Goal: Task Accomplishment & Management: Complete application form

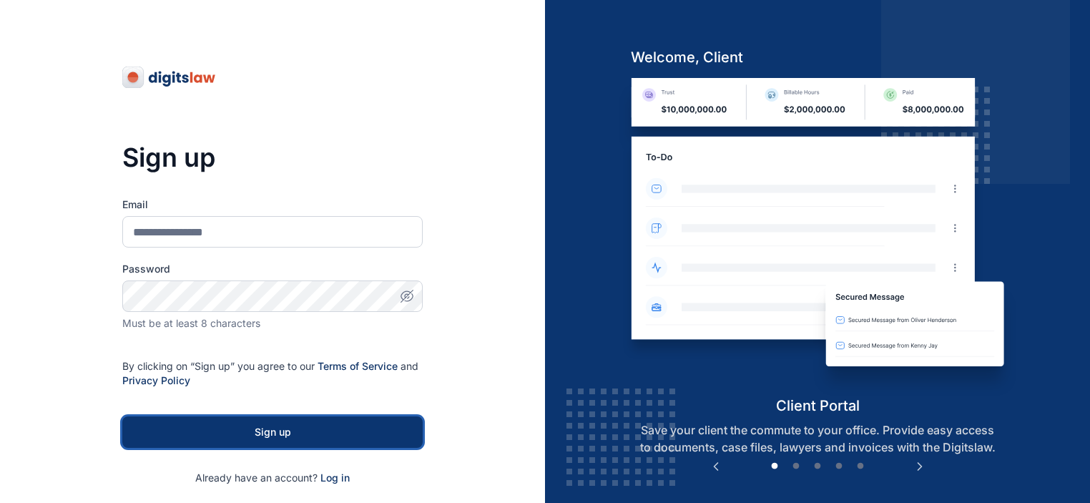
click at [339, 434] on div "Sign up" at bounding box center [272, 432] width 255 height 14
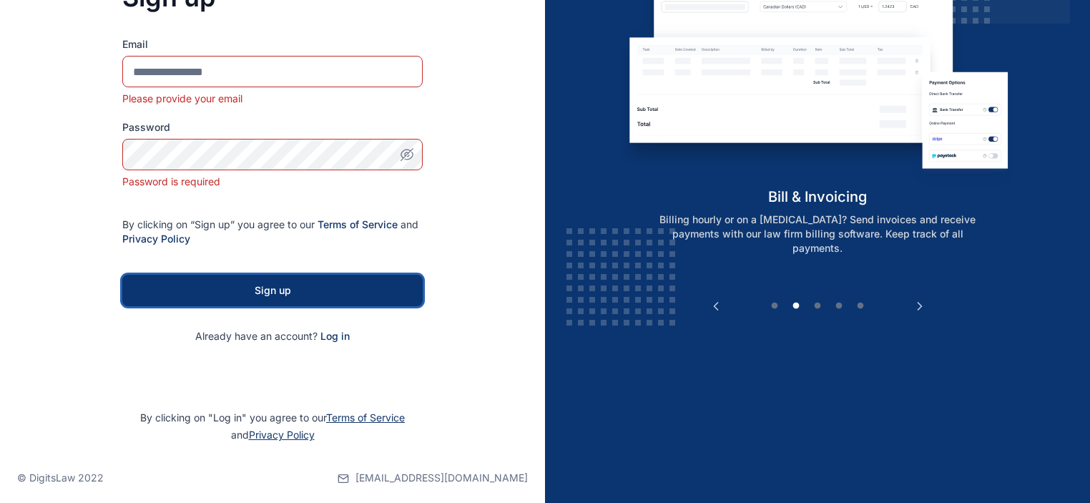
scroll to position [169, 0]
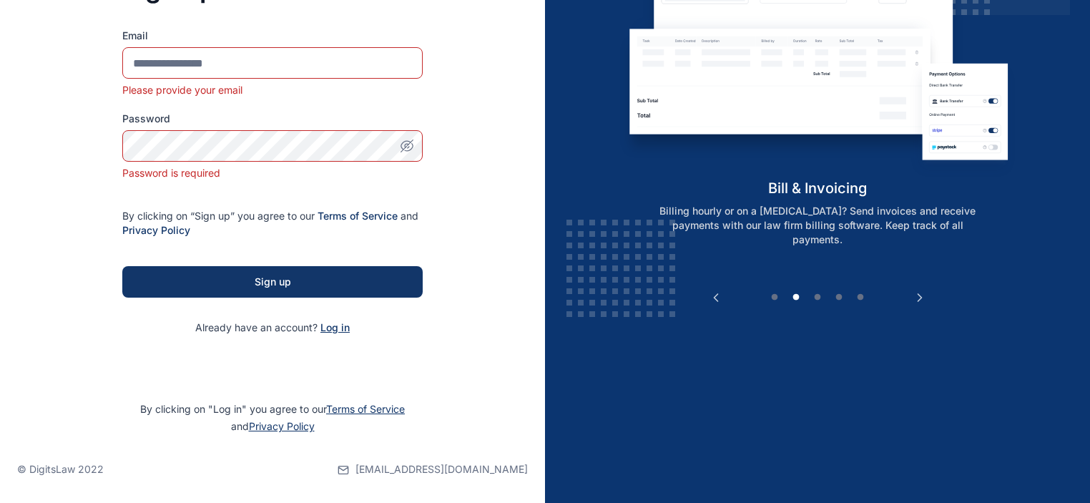
click at [335, 328] on span "Log in" at bounding box center [334, 327] width 29 height 12
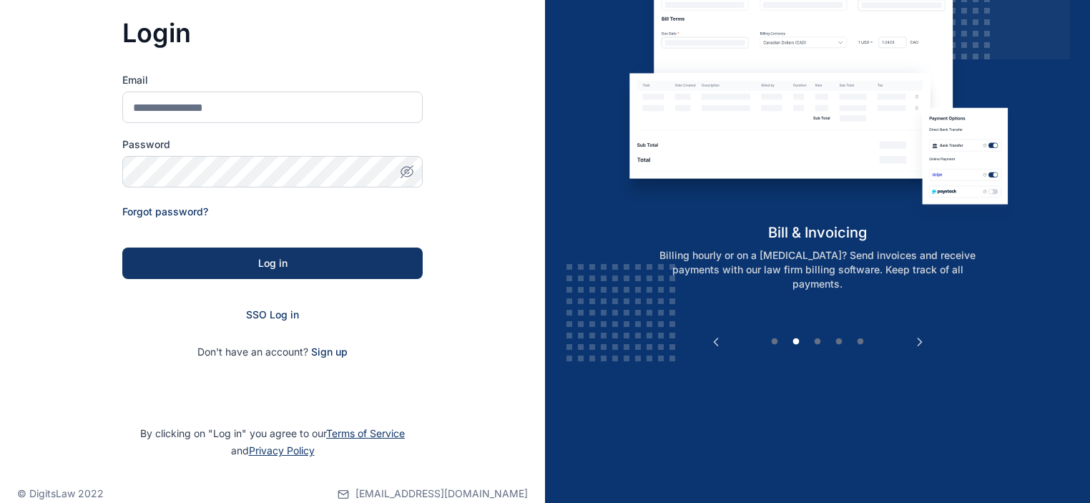
scroll to position [125, 0]
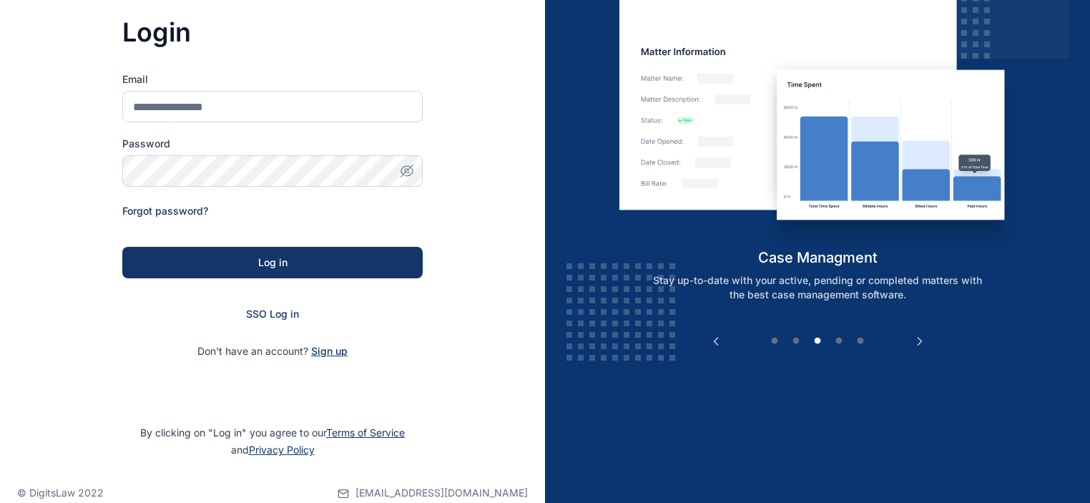
click at [325, 350] on span "Sign up" at bounding box center [329, 351] width 36 height 14
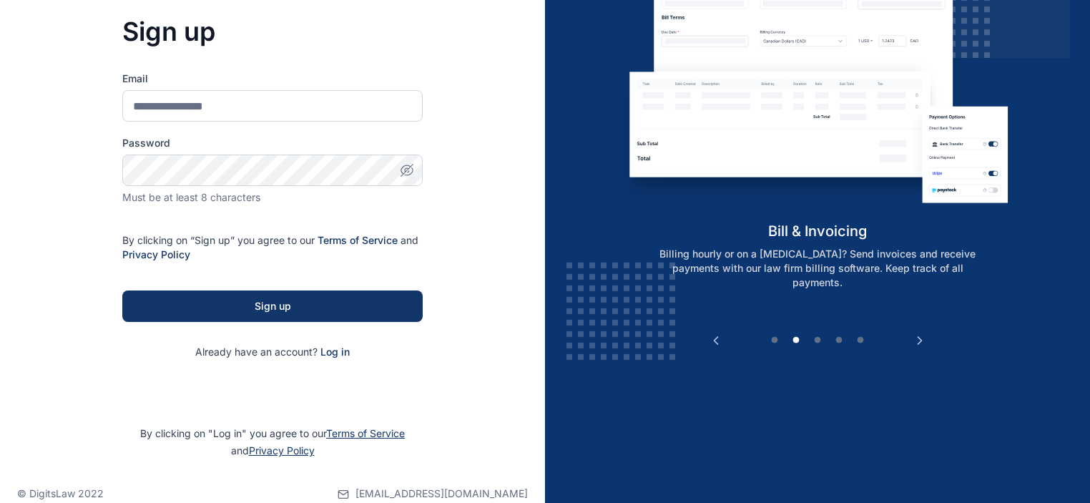
scroll to position [151, 0]
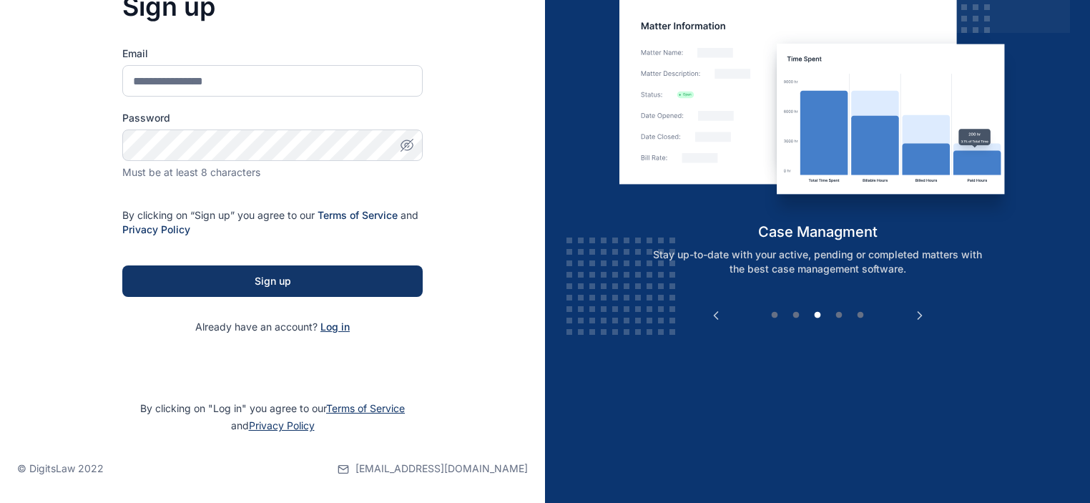
click at [345, 330] on span "Log in" at bounding box center [334, 326] width 29 height 12
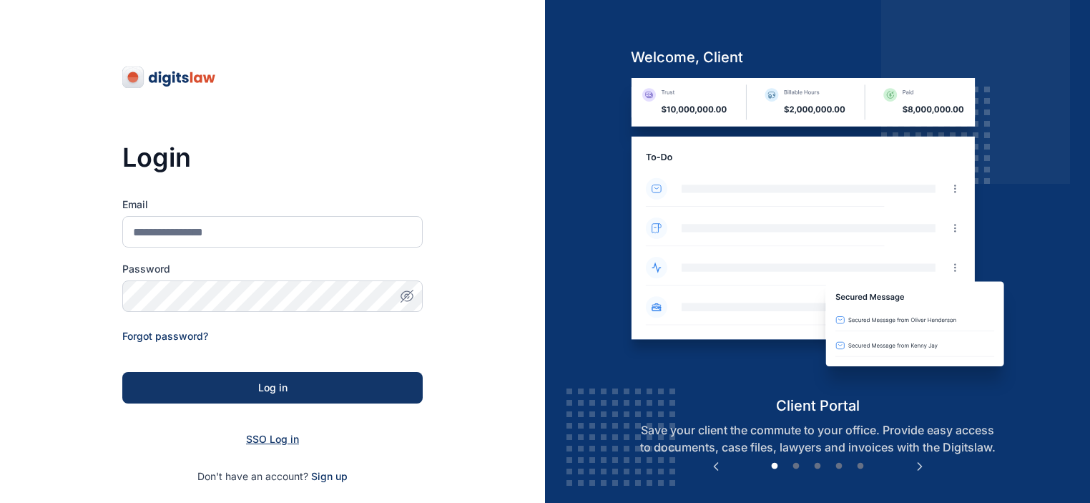
click at [282, 443] on span "SSO Log in" at bounding box center [272, 439] width 53 height 12
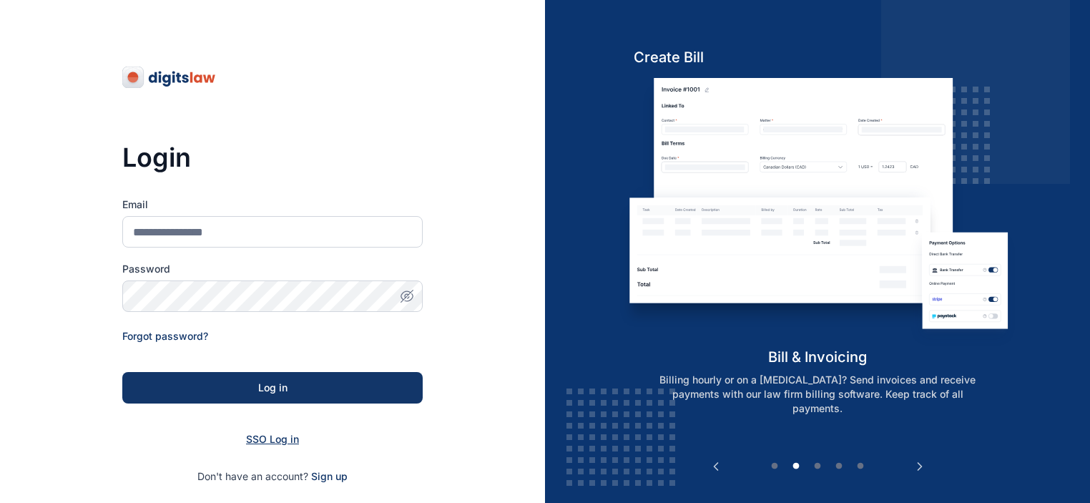
click at [282, 439] on span "SSO Log in" at bounding box center [272, 439] width 53 height 12
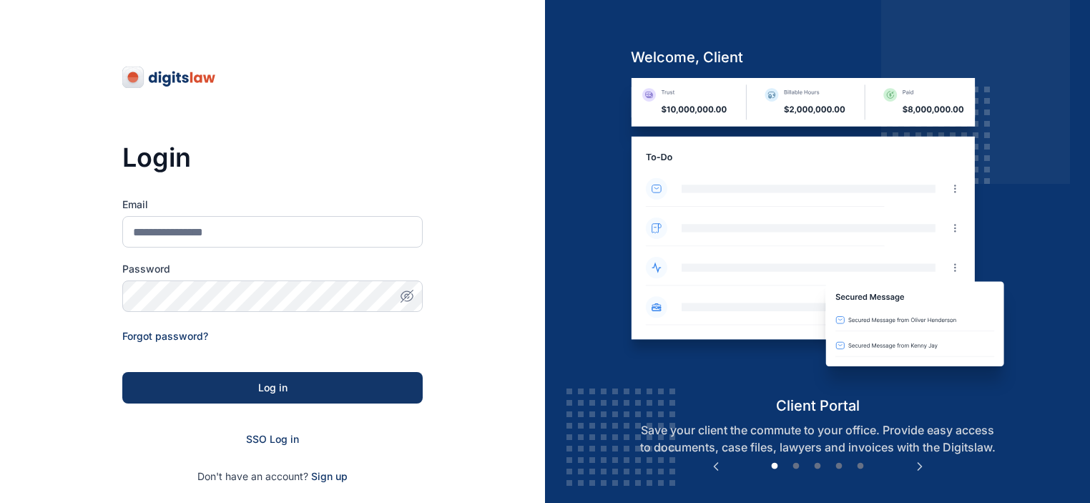
drag, startPoint x: 220, startPoint y: 84, endPoint x: 180, endPoint y: 79, distance: 40.4
click at [180, 79] on div "Login Email Password Forgot password? Log in SSO Log in Don't have an account? …" at bounding box center [272, 274] width 300 height 549
click at [277, 85] on div "Login Email Password Forgot password? Log in SSO Log in Don't have an account? …" at bounding box center [272, 274] width 300 height 549
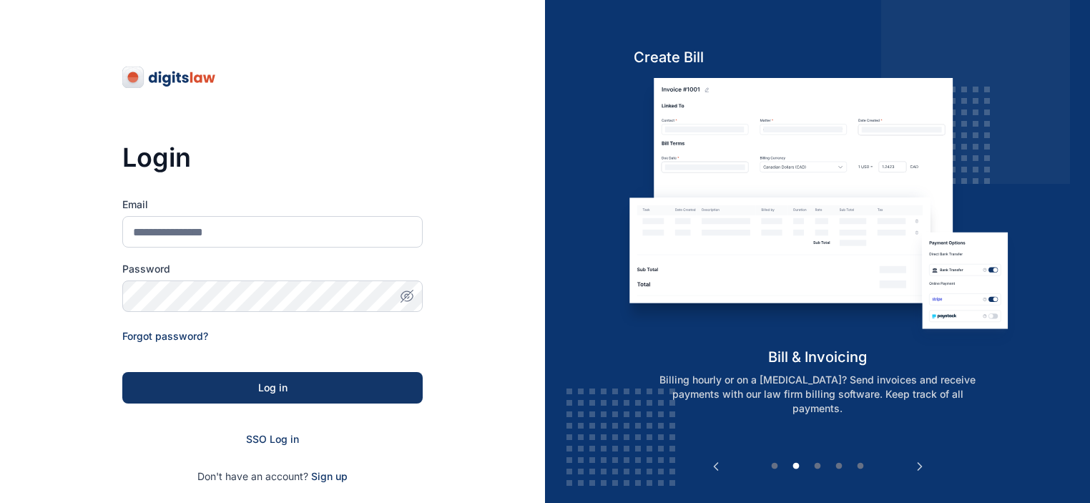
click at [277, 85] on div "Login Email Password Forgot password? Log in SSO Log in Don't have an account? …" at bounding box center [272, 274] width 300 height 549
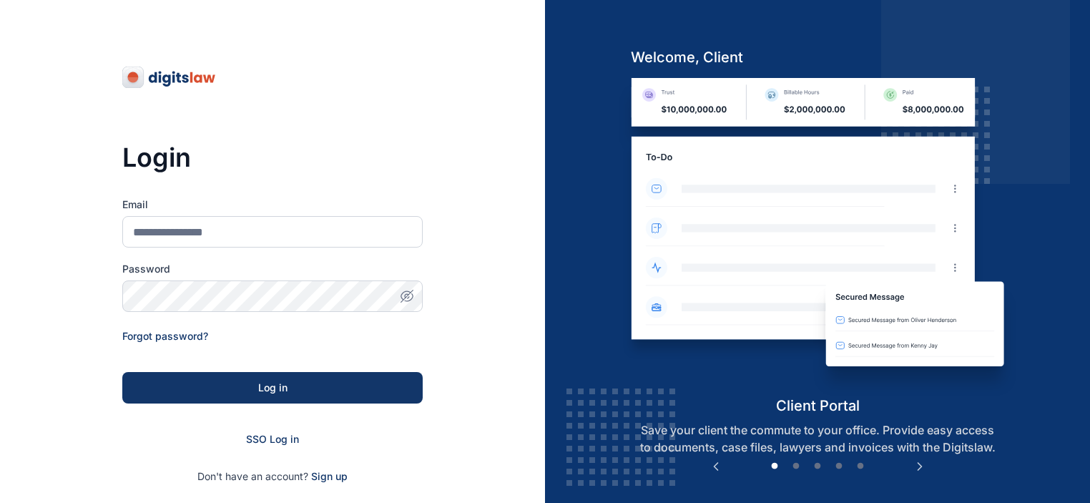
click at [310, 158] on h3 "Login" at bounding box center [272, 157] width 300 height 29
drag, startPoint x: 229, startPoint y: 76, endPoint x: 156, endPoint y: 73, distance: 73.0
click at [156, 73] on div "Login Email Password Forgot password? Log in SSO Log in Don't have an account? …" at bounding box center [272, 274] width 300 height 549
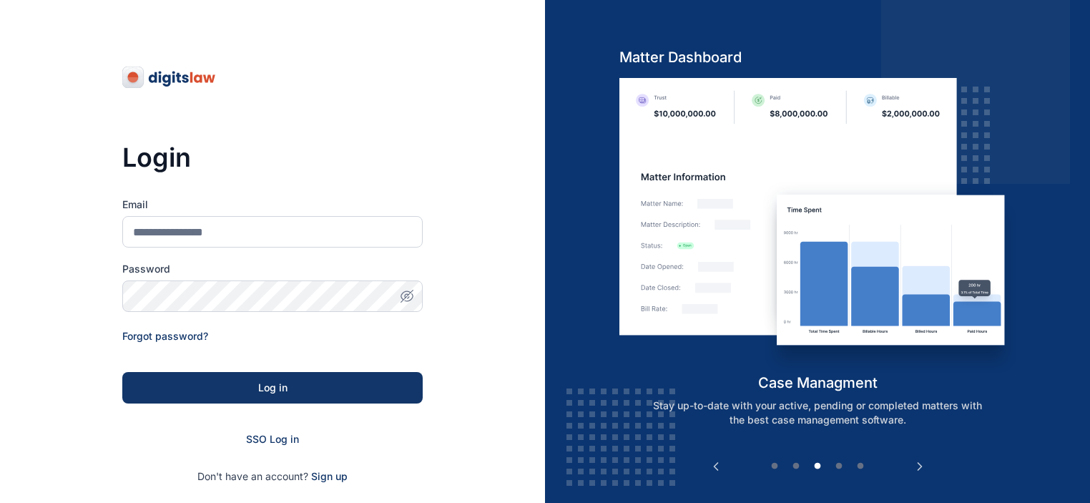
drag, startPoint x: 234, startPoint y: 77, endPoint x: 197, endPoint y: 82, distance: 37.5
click at [197, 82] on div "Login Email Password Forgot password? Log in SSO Log in Don't have an account? …" at bounding box center [272, 274] width 300 height 549
click at [342, 122] on div "Login Email Password Forgot password? Log in SSO Log in Don't have an account? …" at bounding box center [272, 274] width 300 height 549
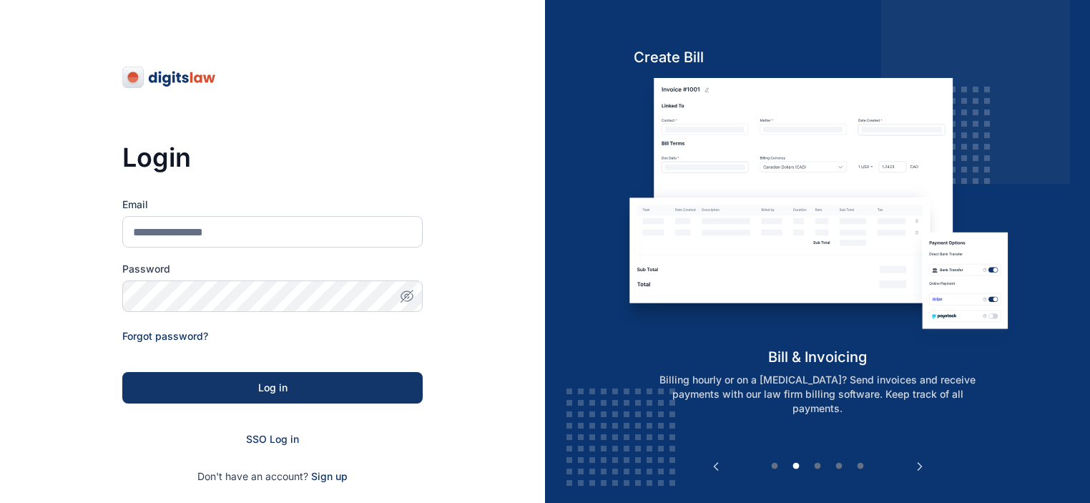
scroll to position [72, 0]
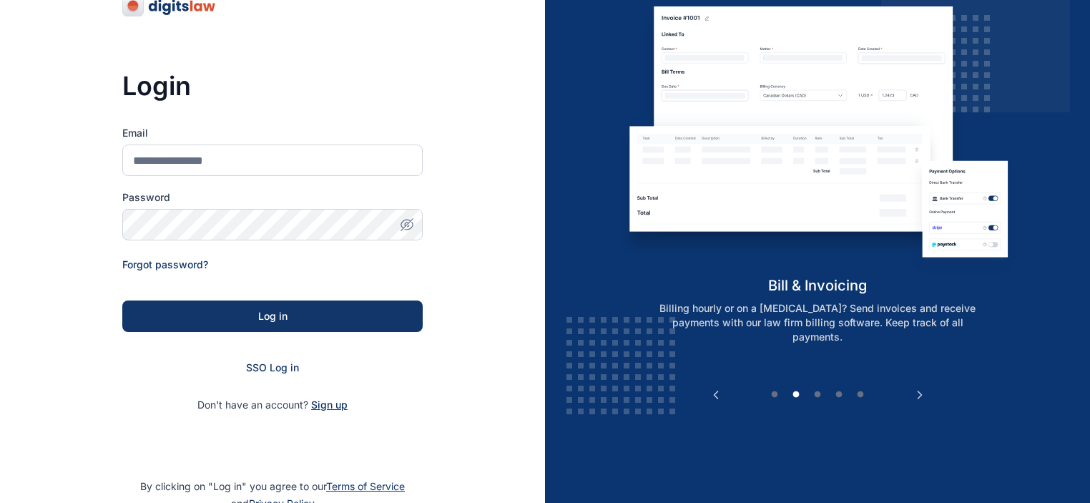
click at [335, 406] on span "Sign up" at bounding box center [329, 405] width 36 height 14
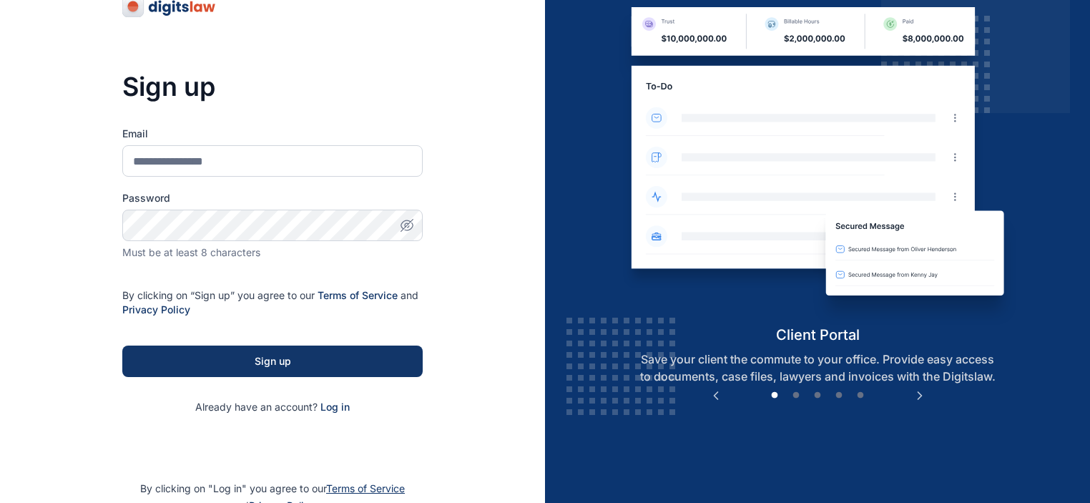
scroll to position [151, 0]
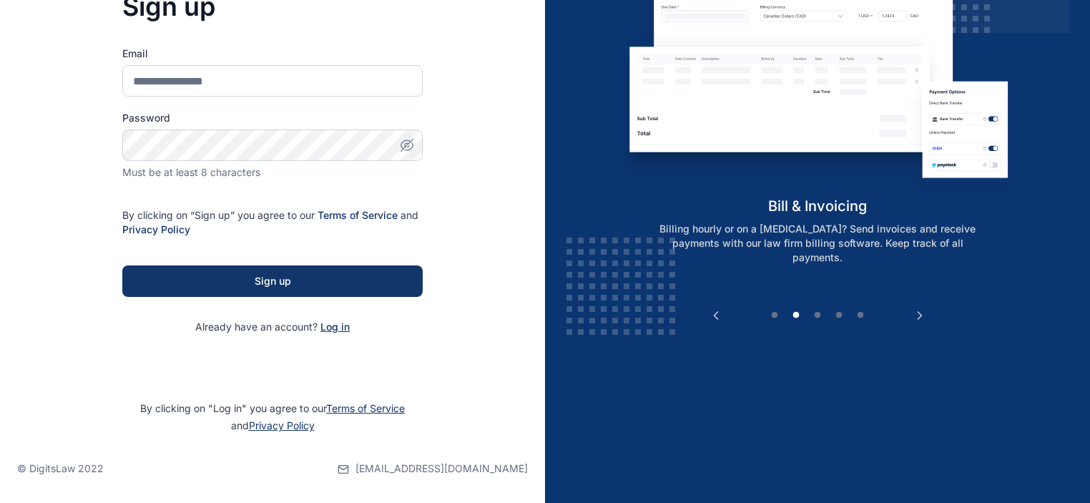
click at [333, 328] on span "Log in" at bounding box center [334, 326] width 29 height 12
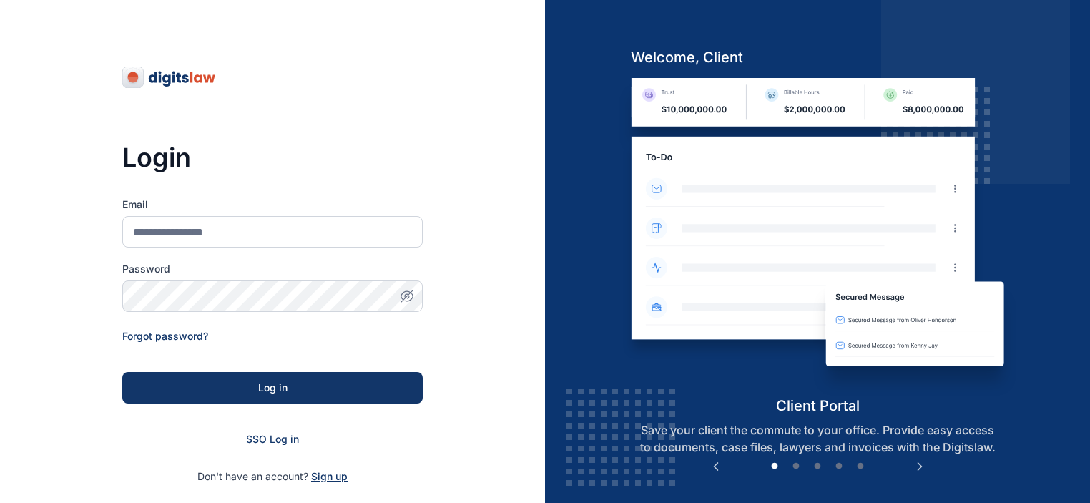
click at [335, 471] on span "Sign up" at bounding box center [329, 476] width 36 height 14
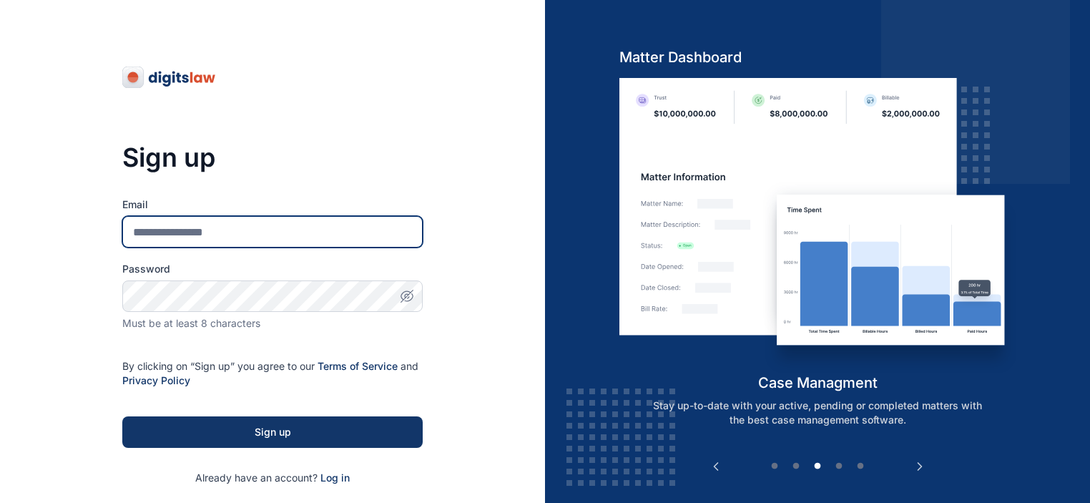
click at [211, 237] on input "Email" at bounding box center [272, 231] width 300 height 31
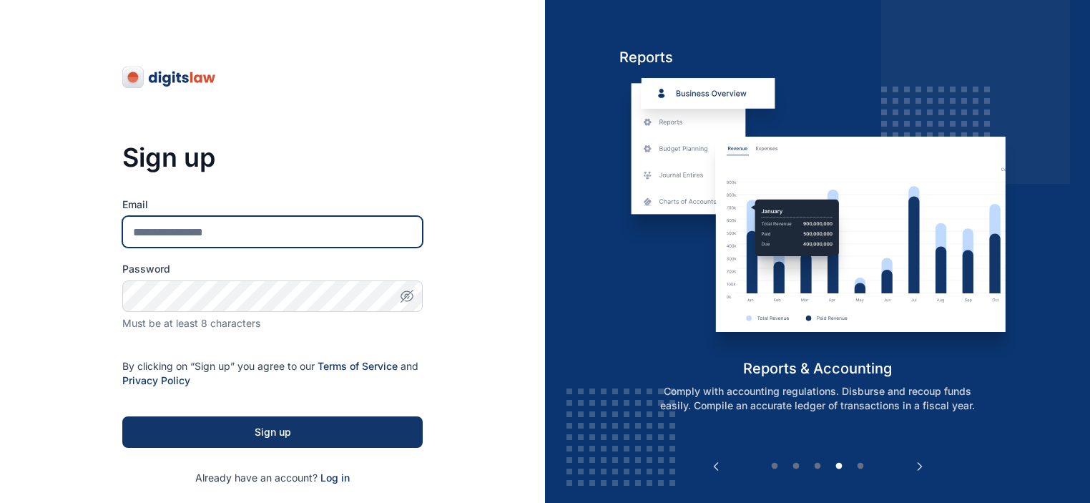
type input "**********"
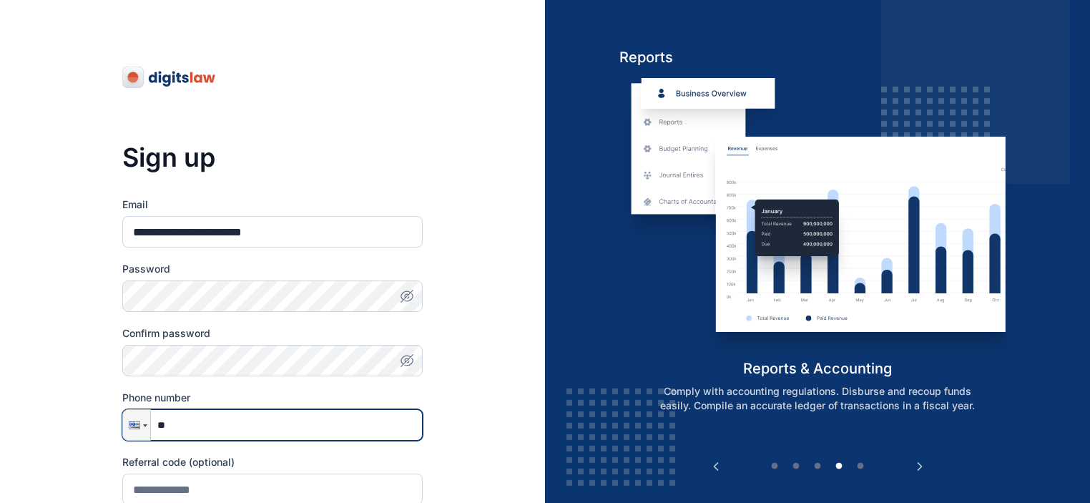
click at [212, 425] on input "**" at bounding box center [272, 424] width 300 height 31
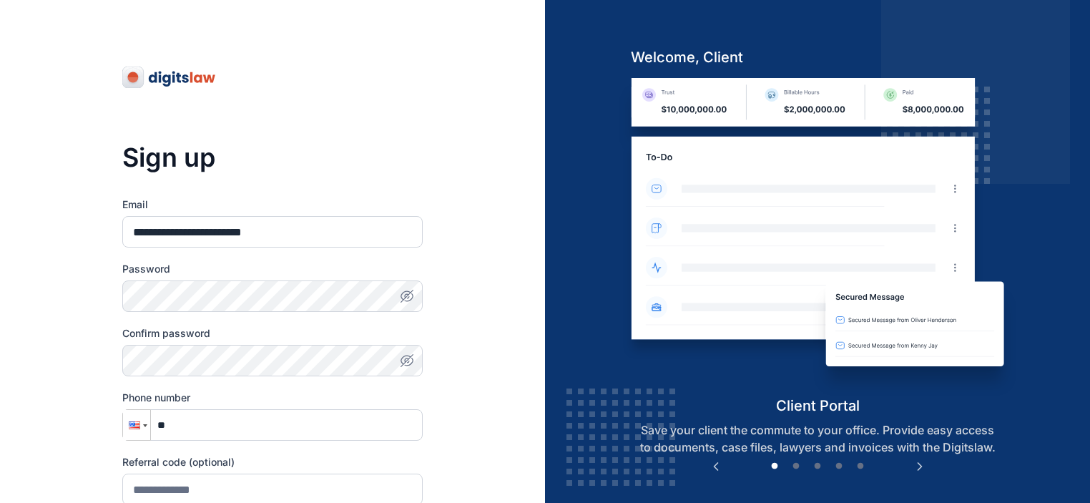
click at [142, 427] on div at bounding box center [136, 425] width 27 height 30
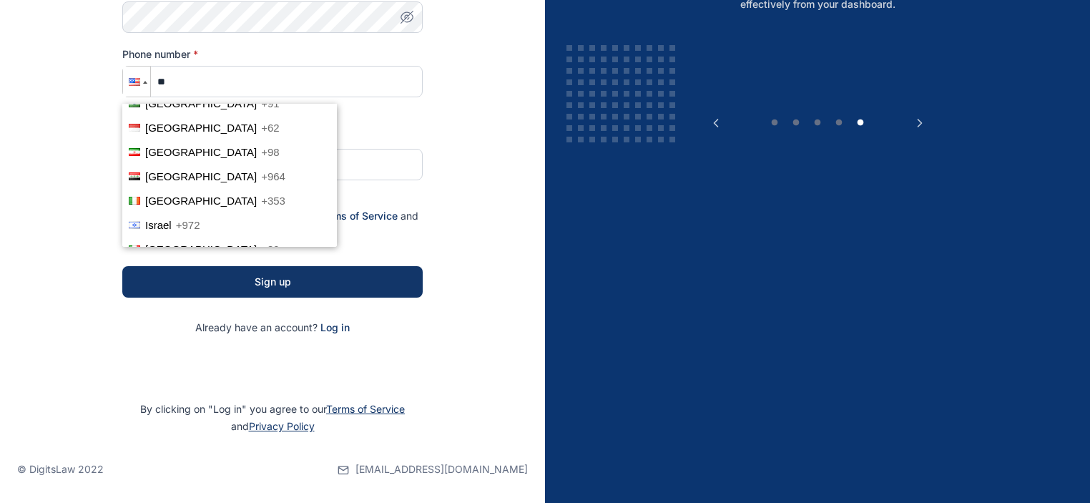
scroll to position [1997, 0]
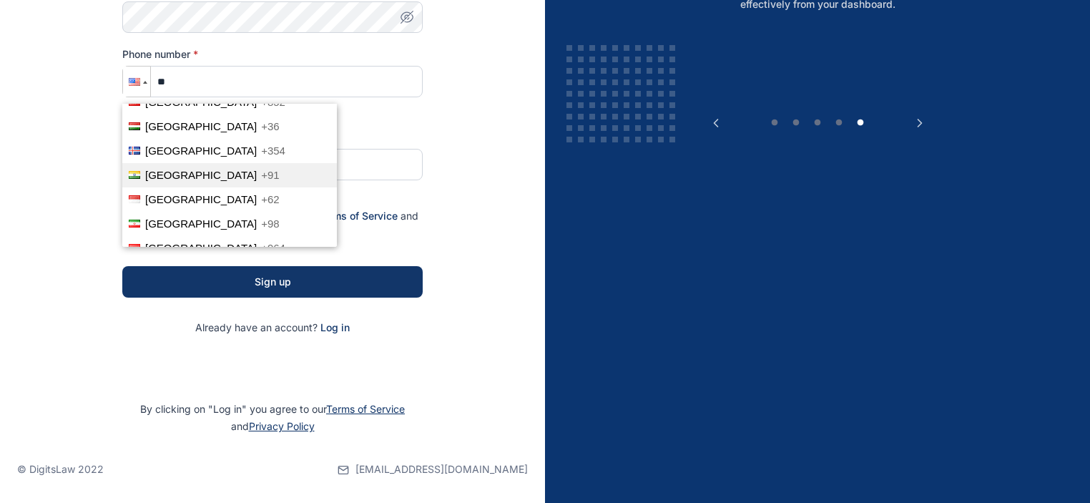
click at [203, 163] on li "India +91" at bounding box center [229, 175] width 215 height 24
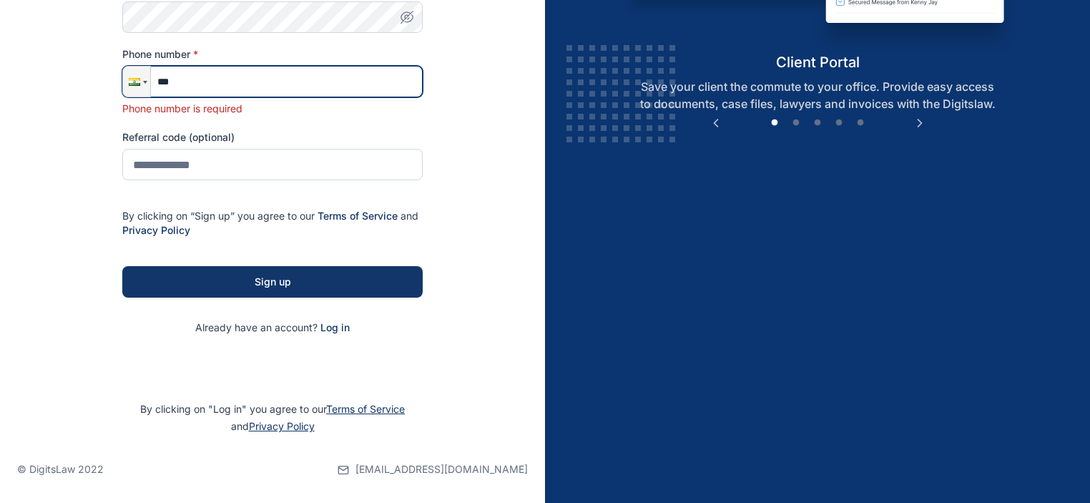
click at [230, 92] on input "***" at bounding box center [272, 81] width 300 height 31
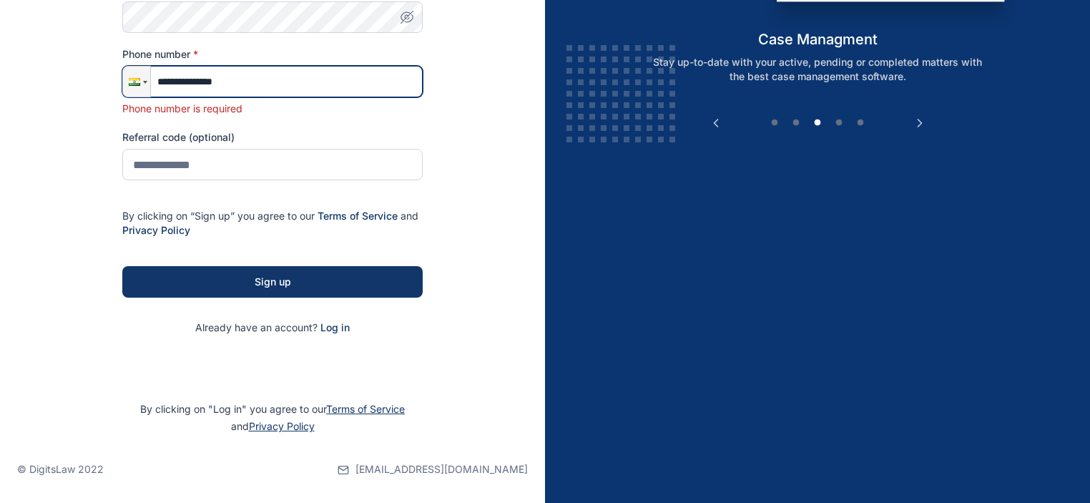
type input "**********"
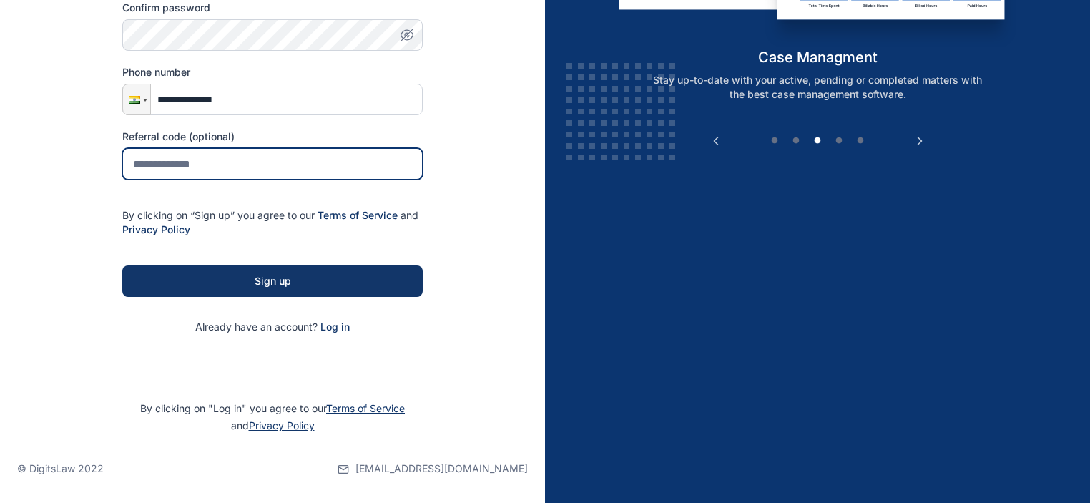
scroll to position [325, 0]
click at [235, 162] on input "text" at bounding box center [272, 163] width 300 height 31
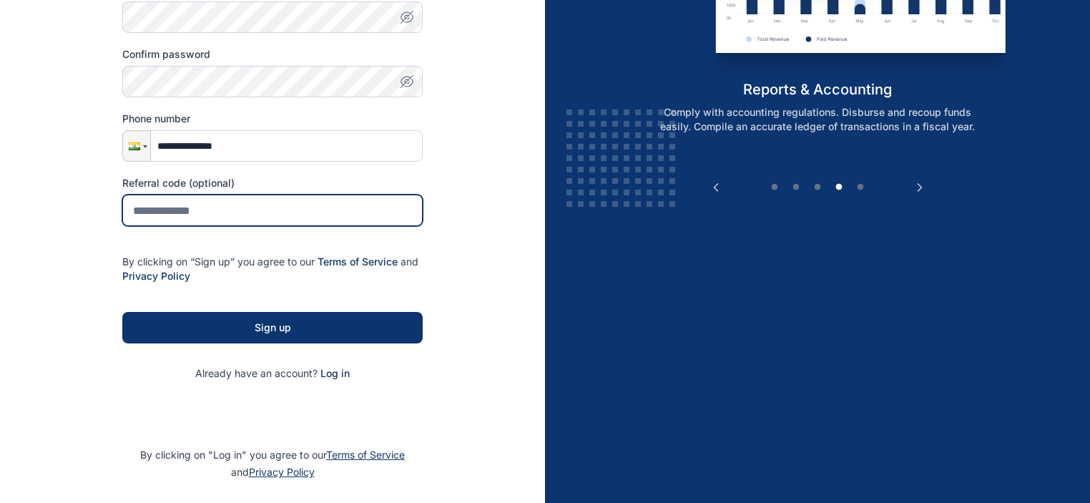
scroll to position [254, 0]
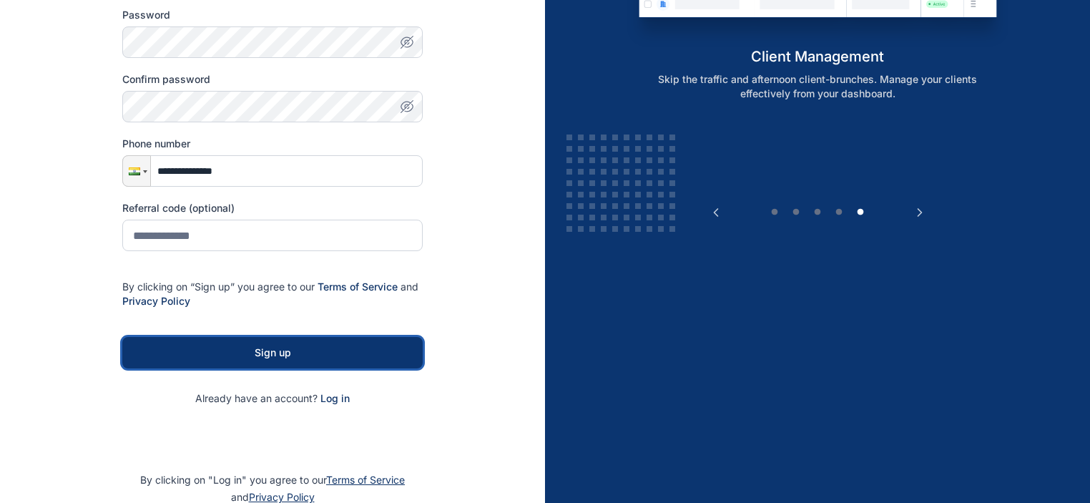
click at [257, 358] on div "Sign up" at bounding box center [272, 352] width 255 height 14
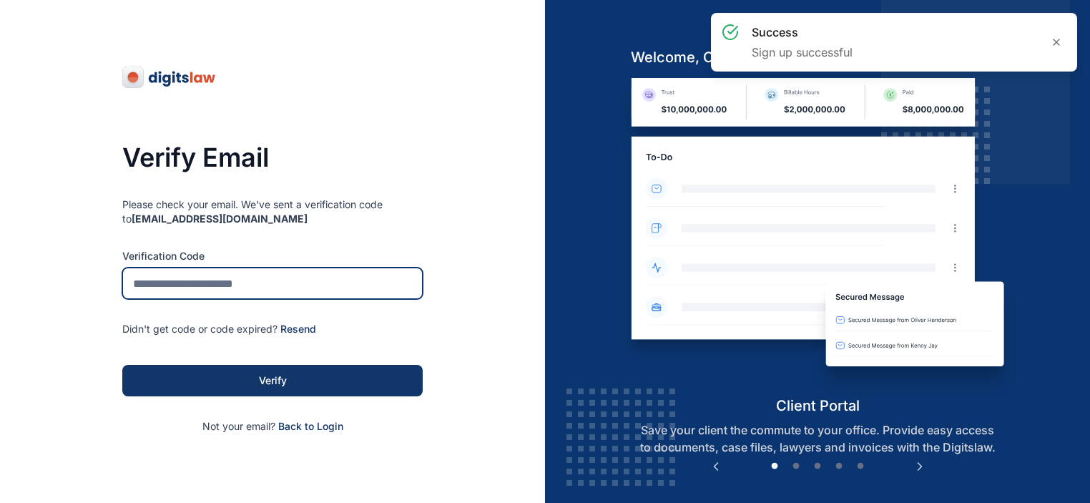
click at [236, 278] on input "tel" at bounding box center [272, 282] width 300 height 31
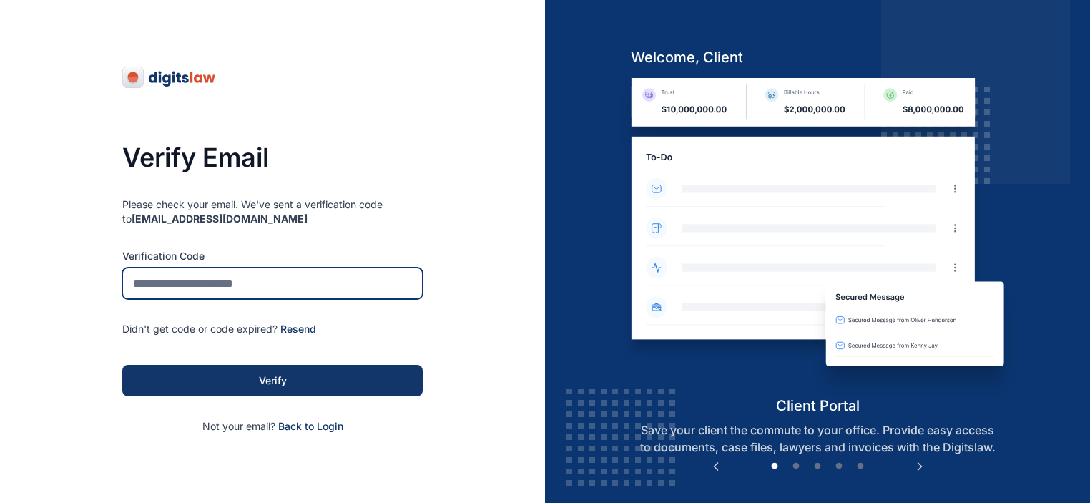
click at [213, 280] on input "tel" at bounding box center [272, 282] width 300 height 31
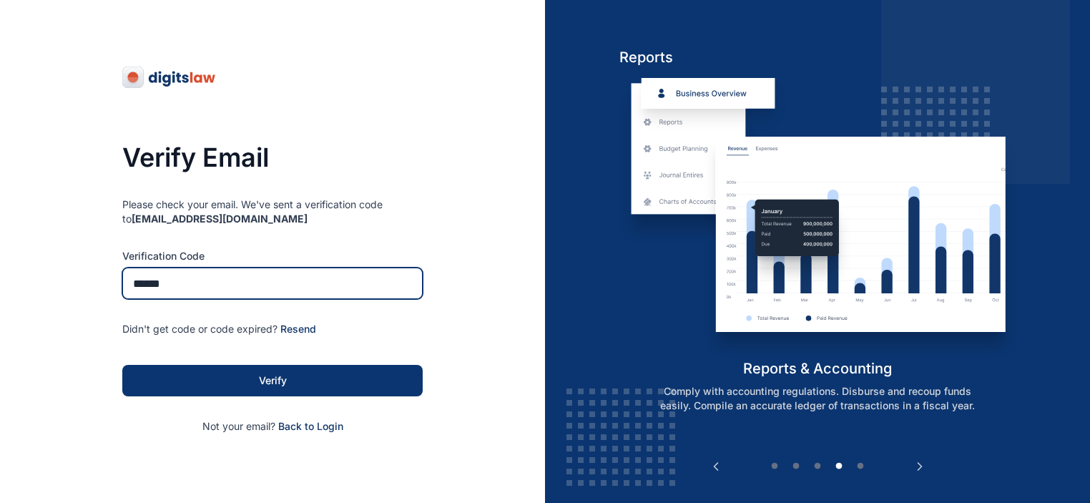
type input "******"
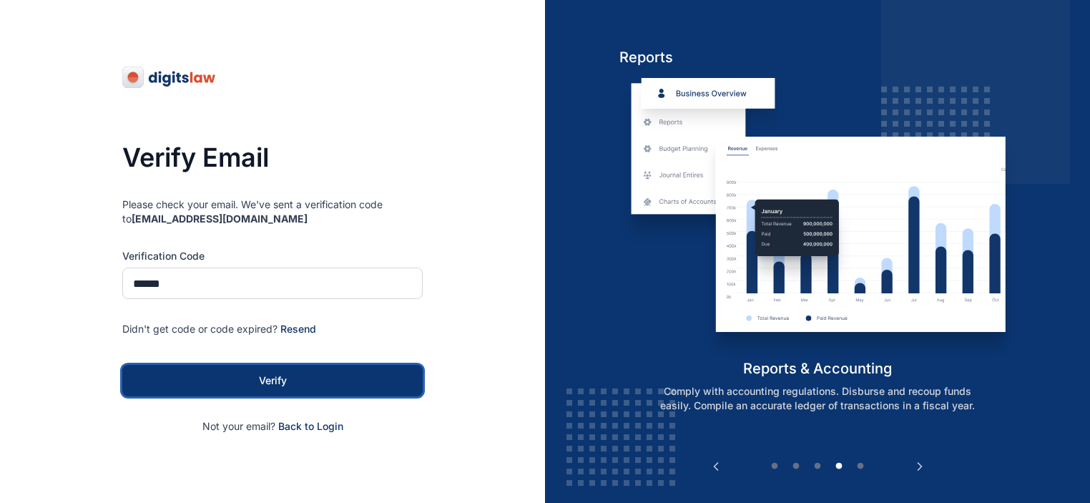
click at [266, 377] on div "Verify" at bounding box center [272, 380] width 255 height 14
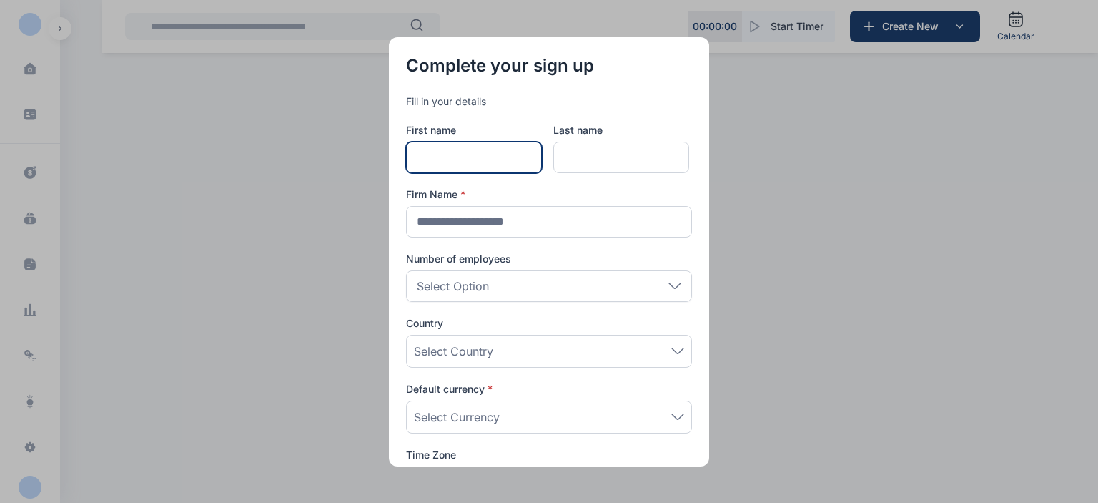
click at [464, 151] on input "text" at bounding box center [474, 157] width 136 height 31
type input "*******"
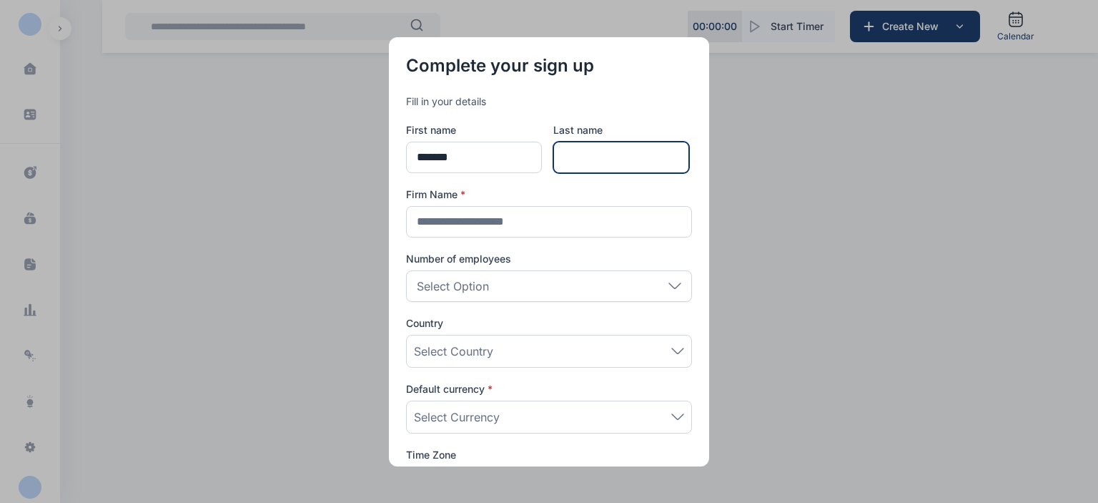
type input "*******"
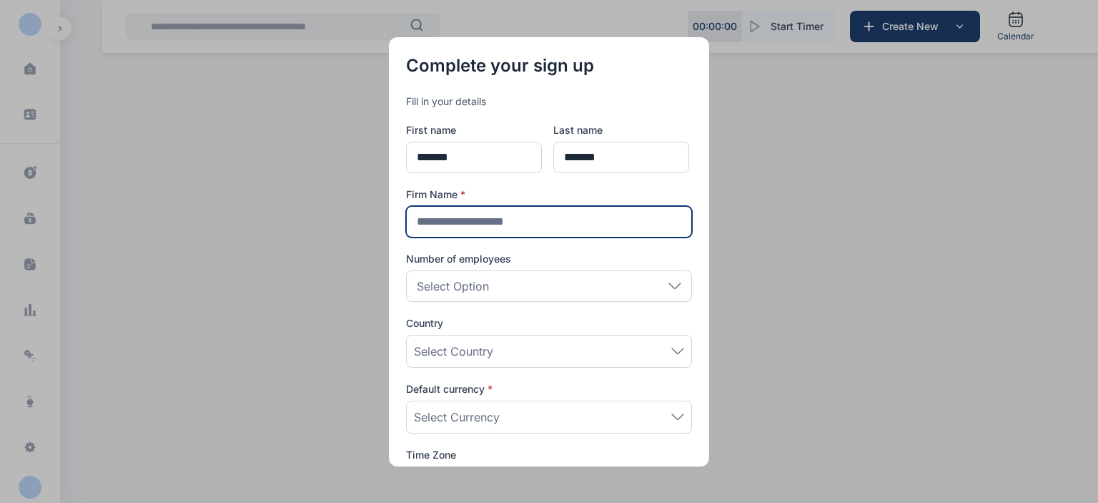
click at [488, 232] on input "text" at bounding box center [549, 221] width 286 height 31
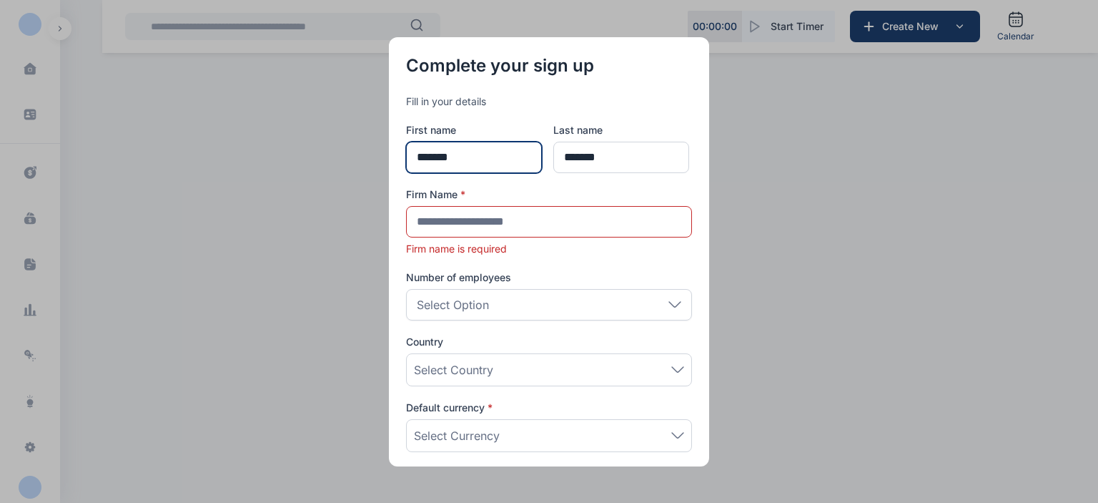
click at [514, 152] on input "*******" at bounding box center [474, 157] width 136 height 31
type input "*******"
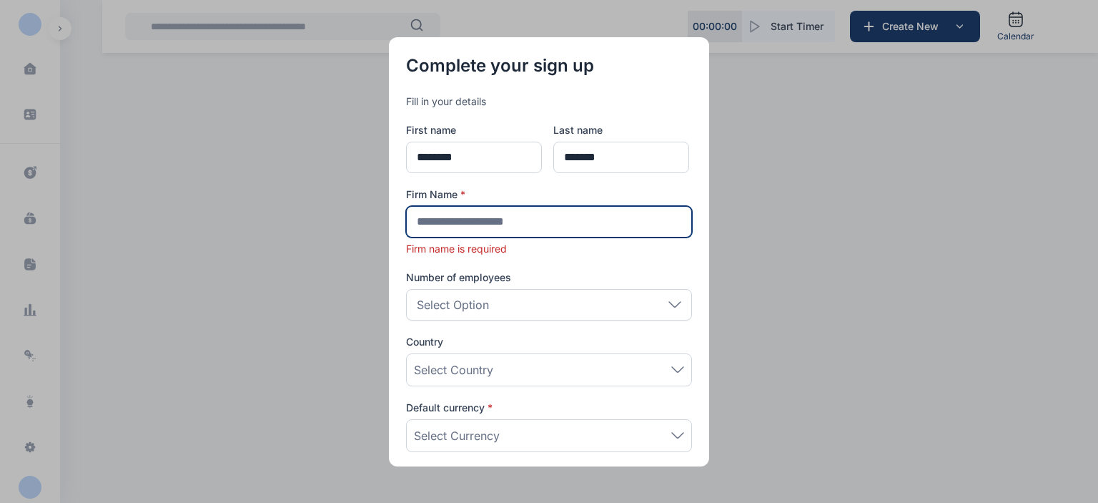
click at [454, 225] on input "text" at bounding box center [549, 221] width 286 height 31
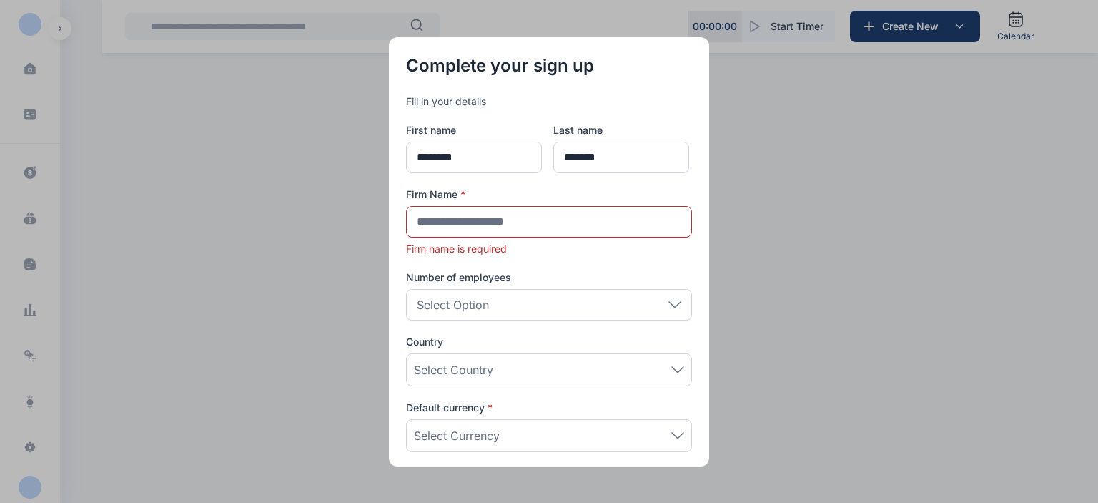
click at [495, 313] on div "Select Option" at bounding box center [549, 304] width 286 height 31
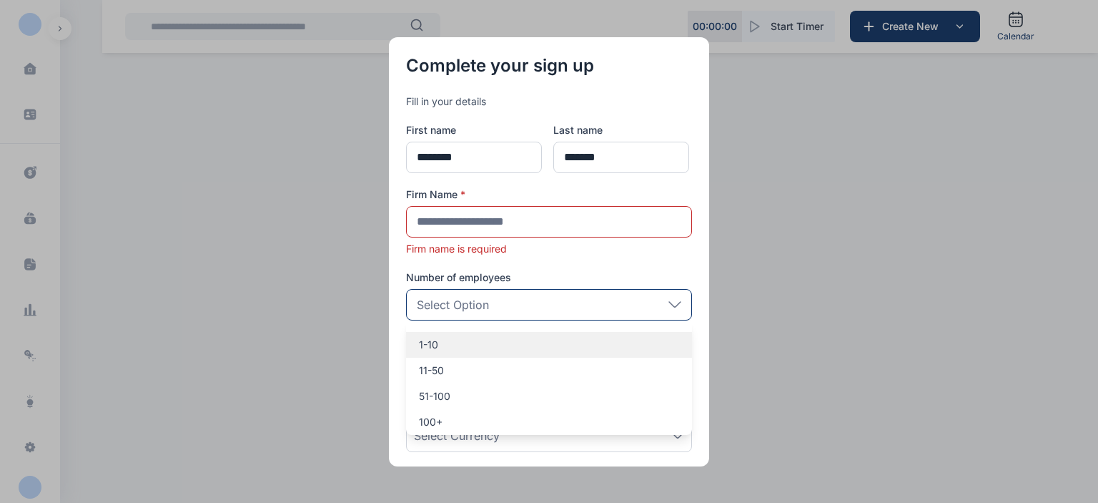
click at [484, 350] on p "1-10" at bounding box center [549, 345] width 260 height 14
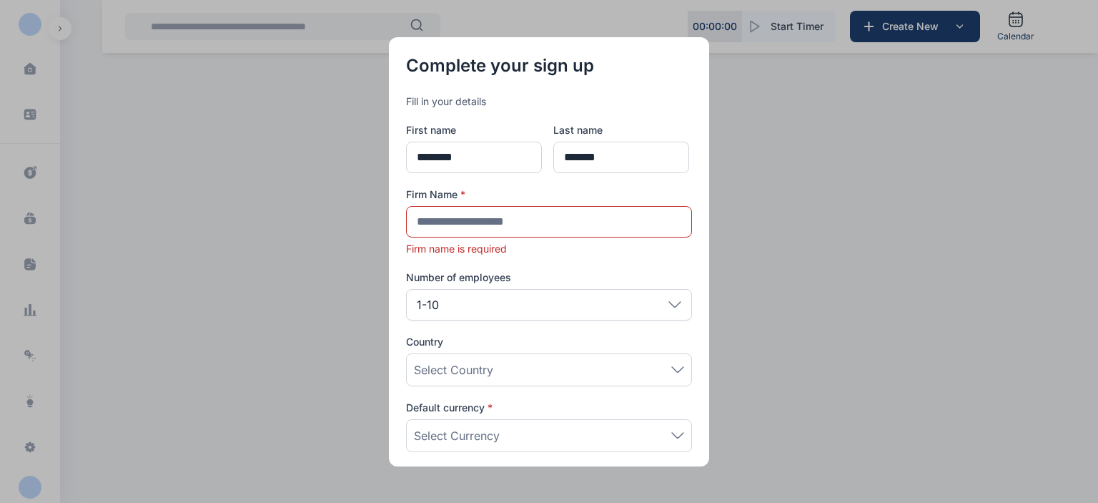
click at [473, 378] on div "Select Country" at bounding box center [549, 369] width 286 height 33
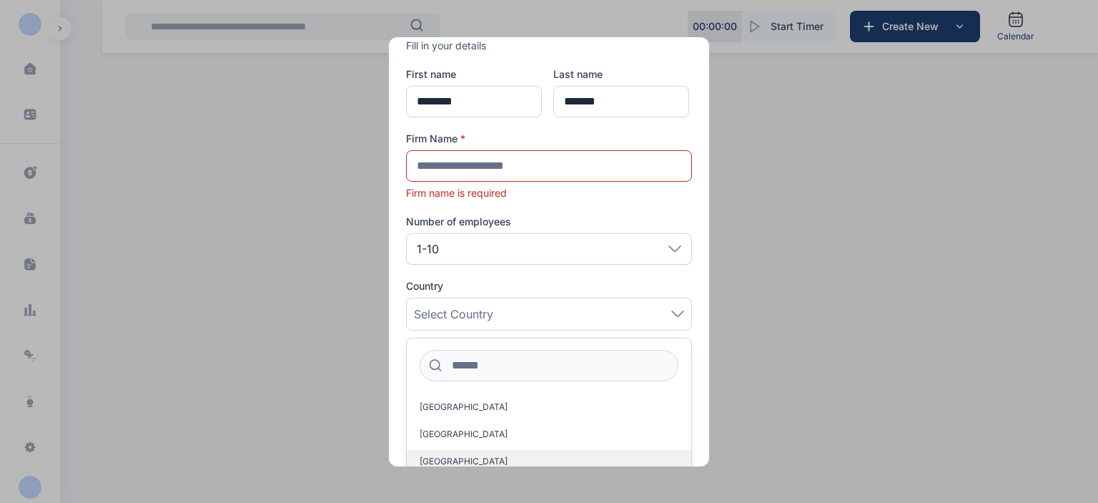
scroll to position [127, 0]
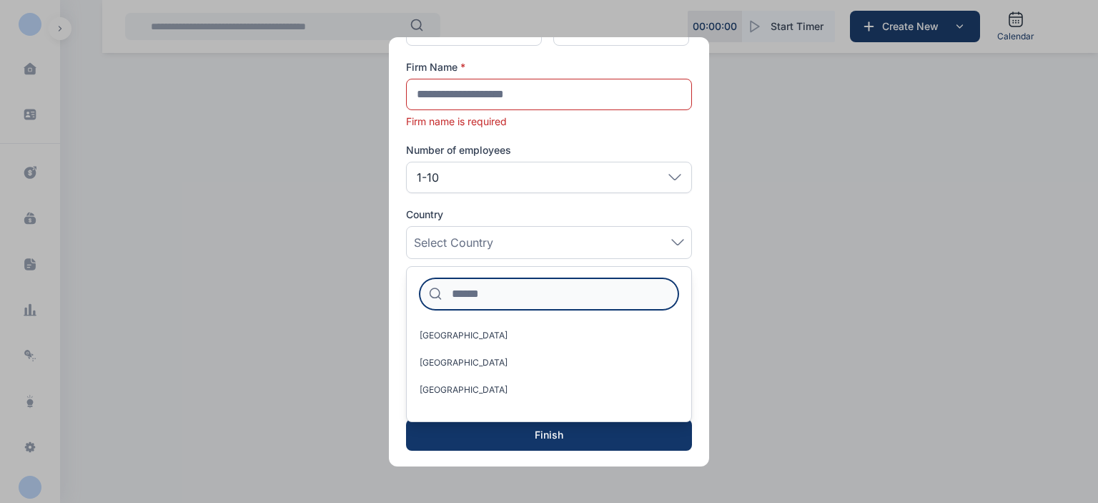
click at [475, 286] on input at bounding box center [549, 293] width 259 height 31
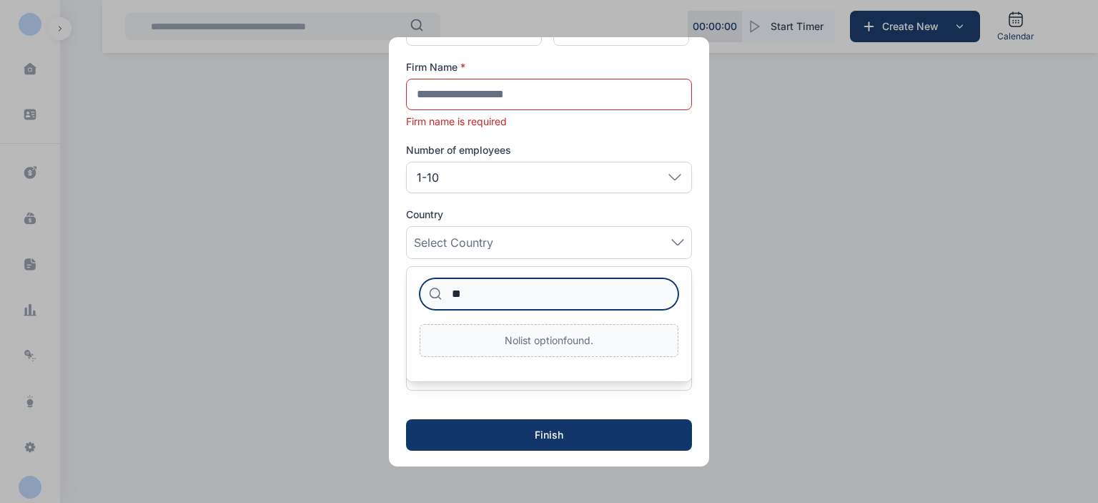
type input "*"
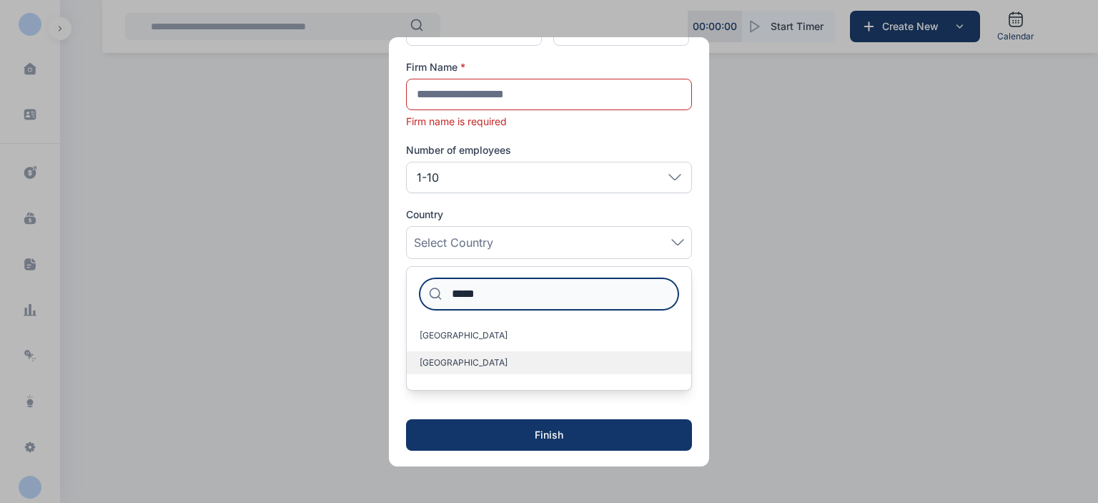
type input "*****"
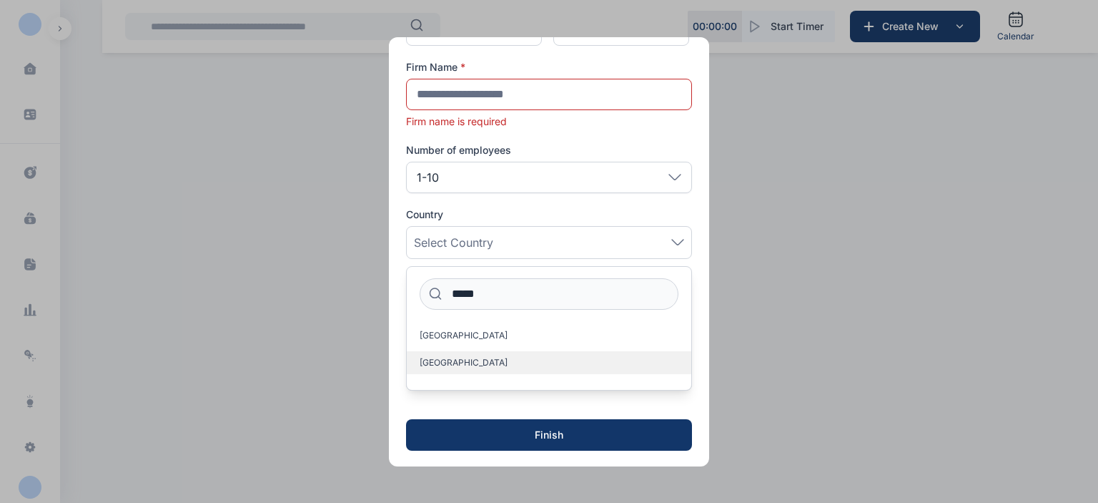
click at [468, 368] on label "India" at bounding box center [549, 362] width 285 height 23
click at [433, 360] on span "India" at bounding box center [464, 362] width 88 height 11
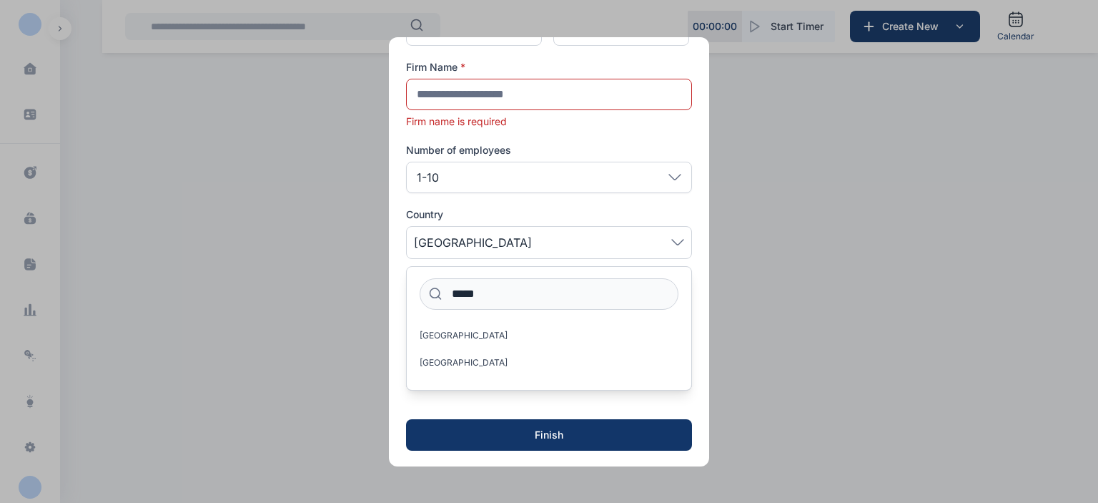
click at [493, 247] on span "India" at bounding box center [549, 242] width 270 height 17
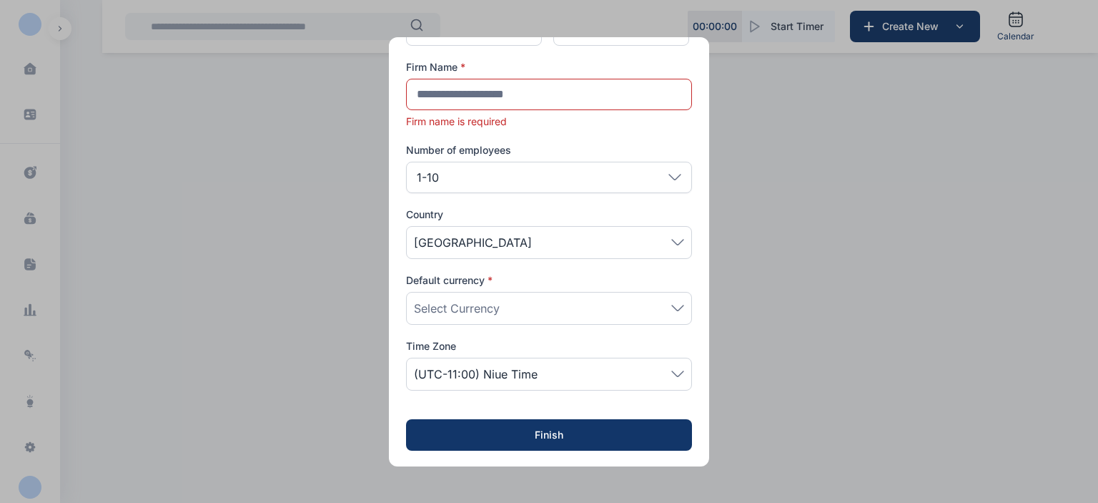
click at [498, 306] on span "Select Currency" at bounding box center [457, 308] width 86 height 17
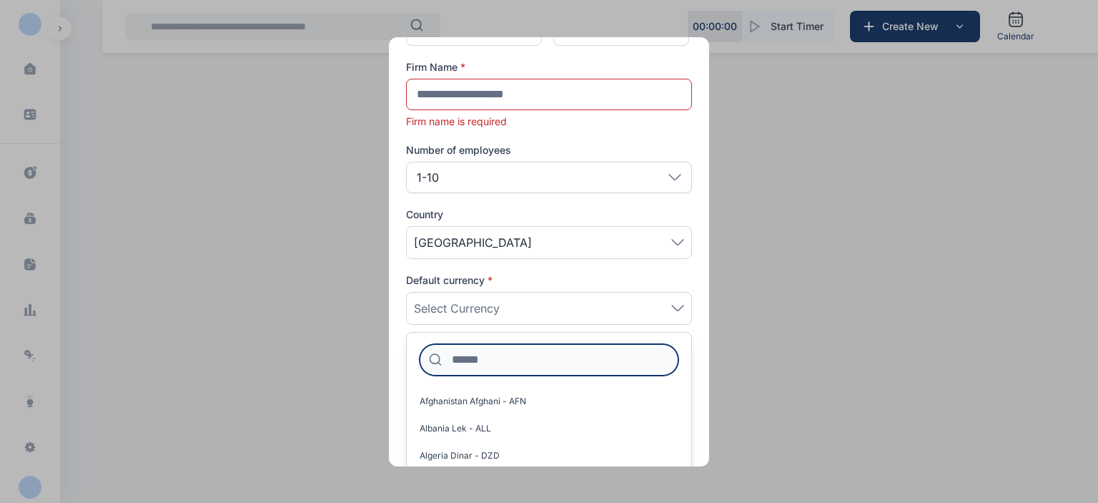
click at [481, 350] on input at bounding box center [549, 359] width 259 height 31
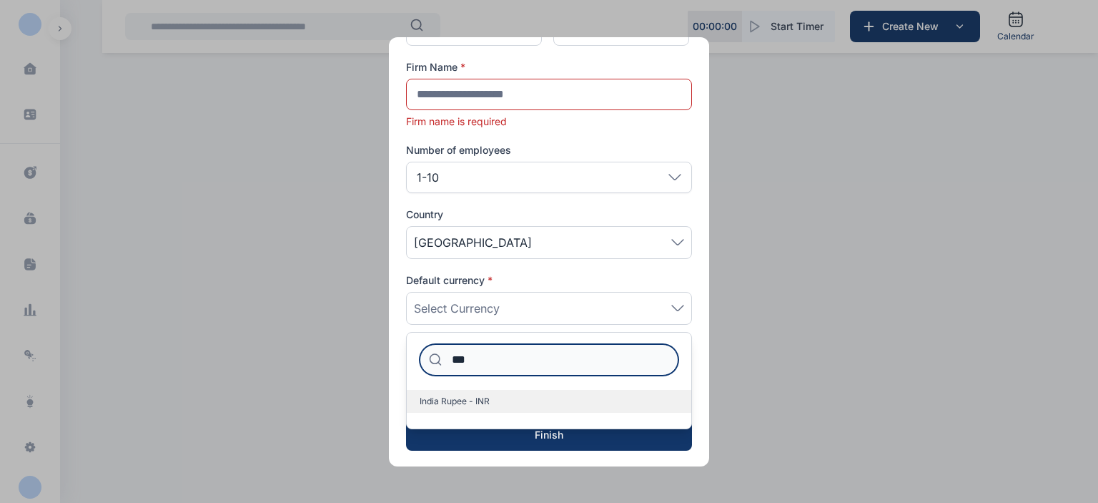
type input "***"
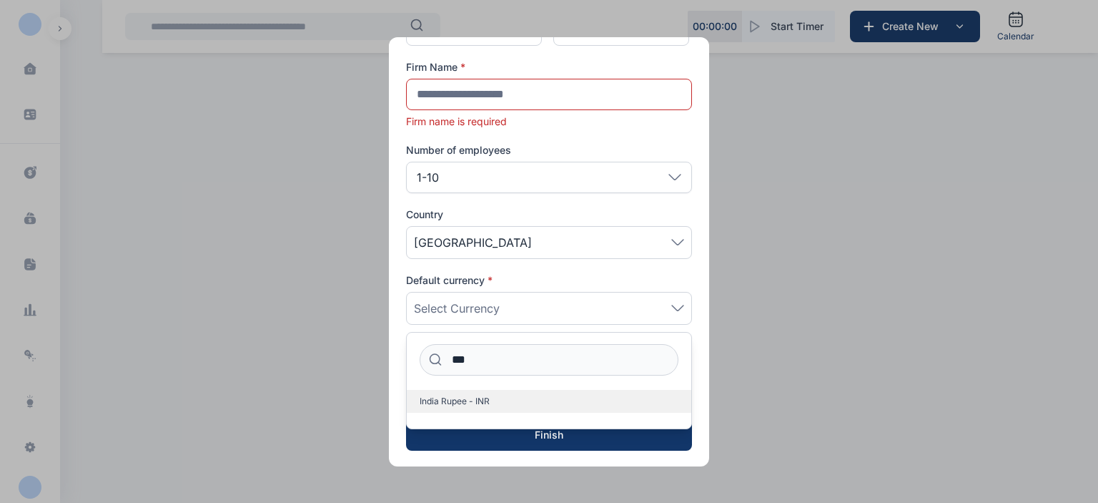
click at [447, 397] on span "India Rupee - INR" at bounding box center [455, 400] width 70 height 11
click at [699, 368] on div "Complete your sign up Fill in your details First name ******* Last name *******…" at bounding box center [549, 189] width 320 height 558
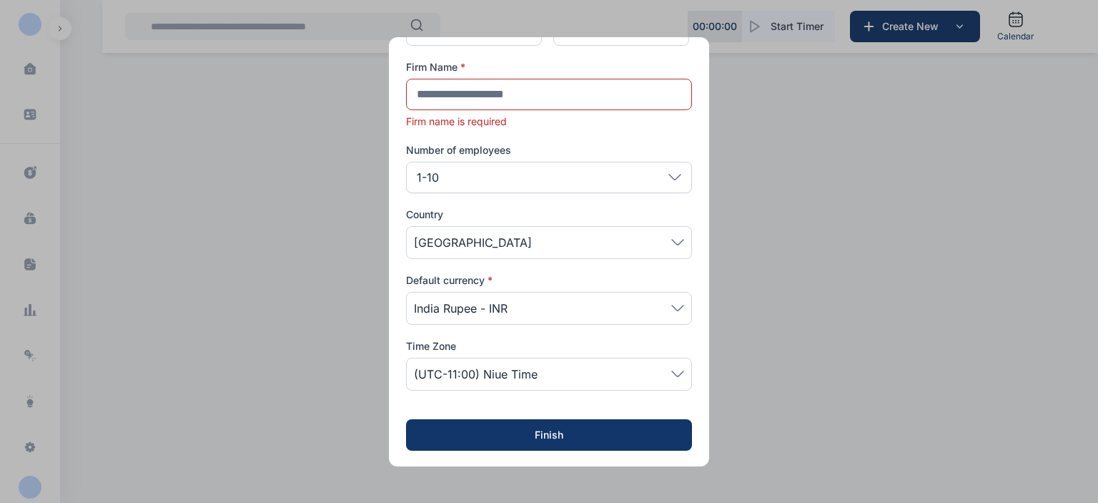
click at [605, 387] on div "(UTC-11:00) Niue Time" at bounding box center [549, 374] width 286 height 33
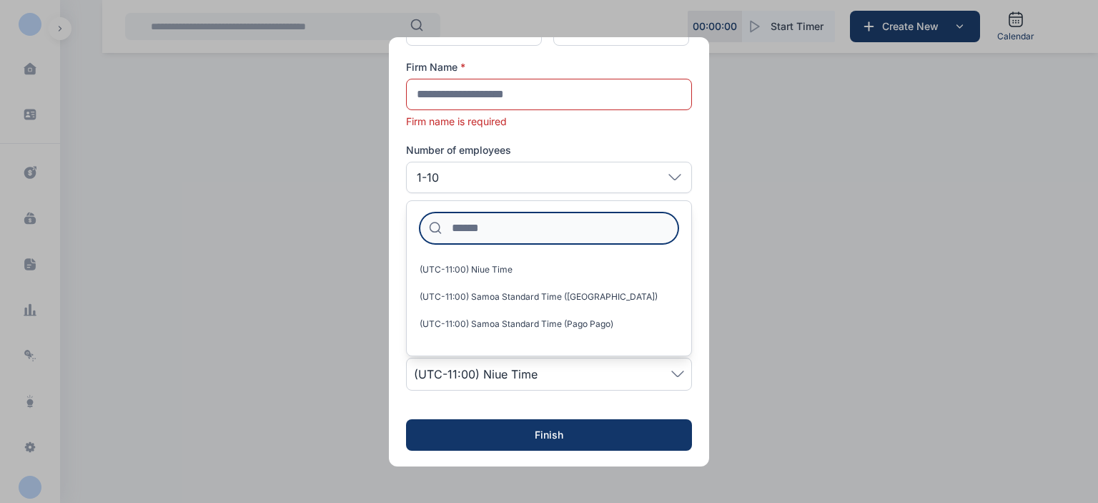
click at [464, 228] on input at bounding box center [549, 227] width 259 height 31
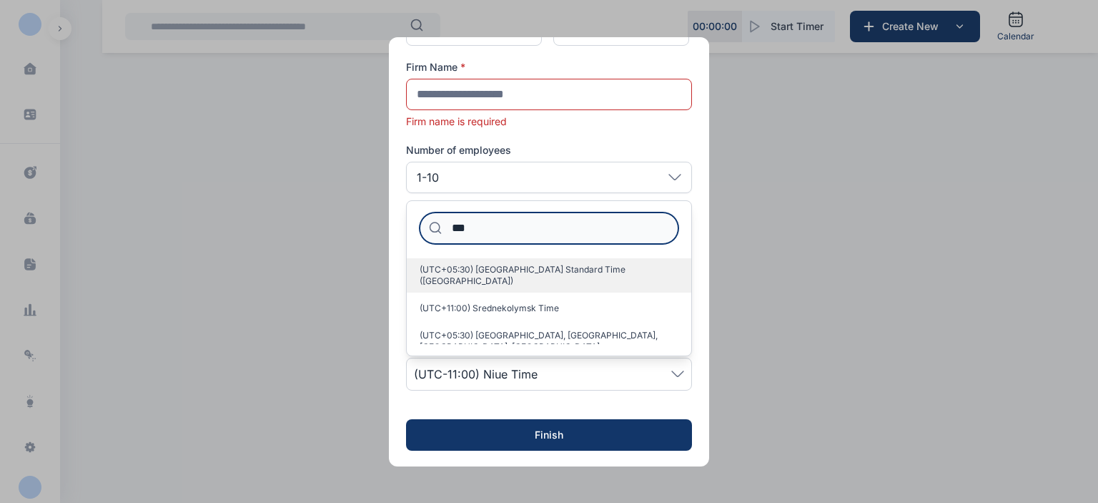
type input "***"
click at [508, 268] on span "(UTC+05:30) India Standard Time (Kolkata)" at bounding box center [543, 275] width 247 height 23
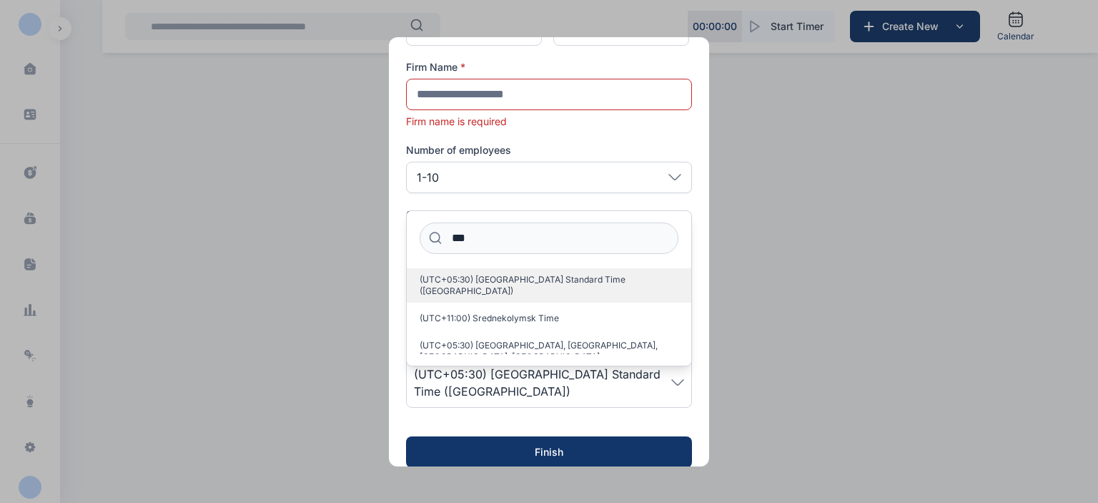
click at [506, 274] on span "(UTC+05:30) India Standard Time (Kolkata)" at bounding box center [543, 285] width 247 height 23
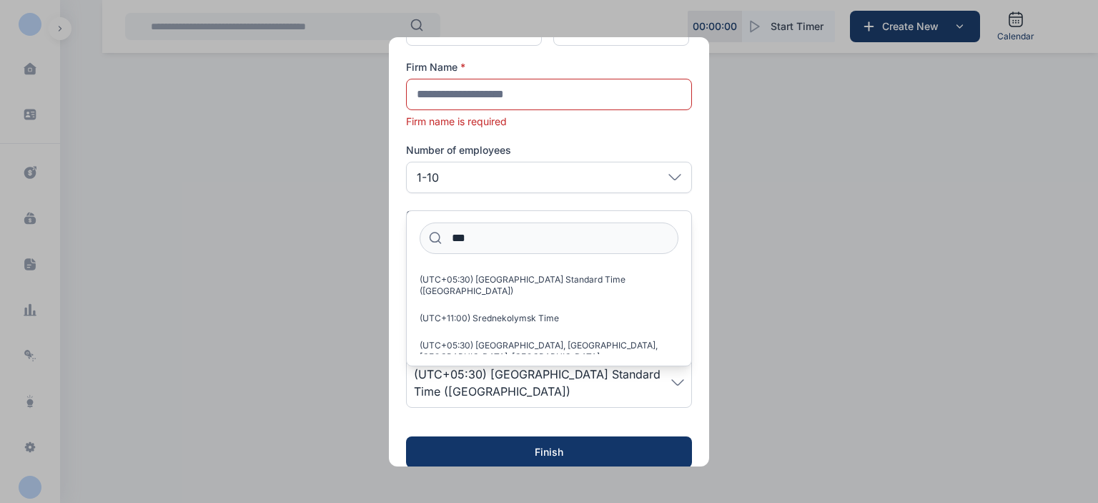
click at [438, 400] on form "First name ******* Last name ******* Firm Name * Firm name is required Number o…" at bounding box center [549, 232] width 286 height 472
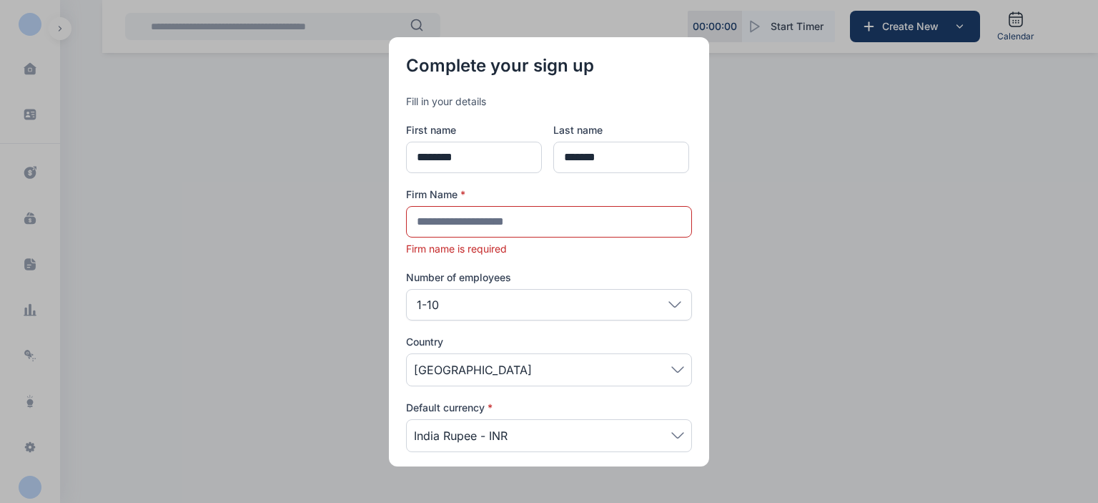
scroll to position [0, 0]
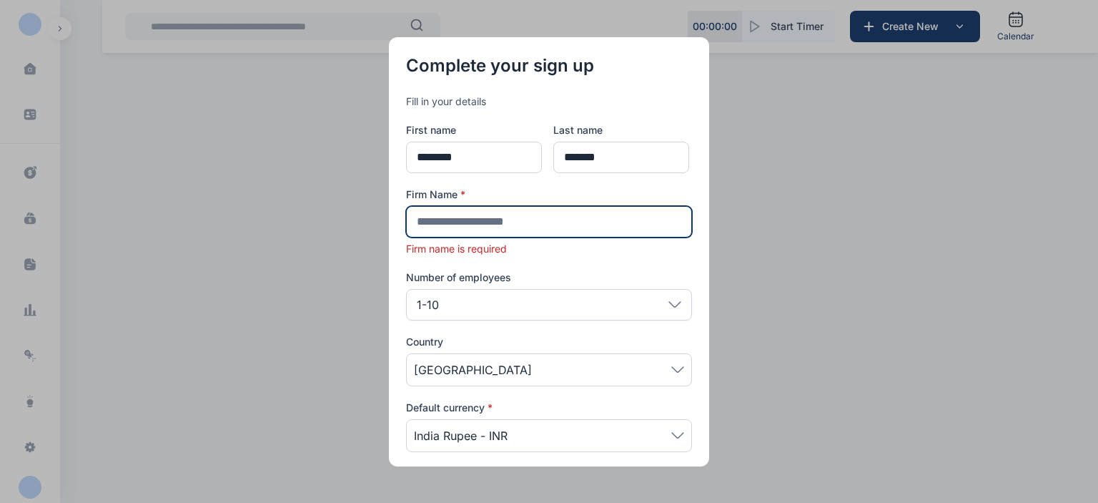
click at [481, 224] on input "text" at bounding box center [549, 221] width 286 height 31
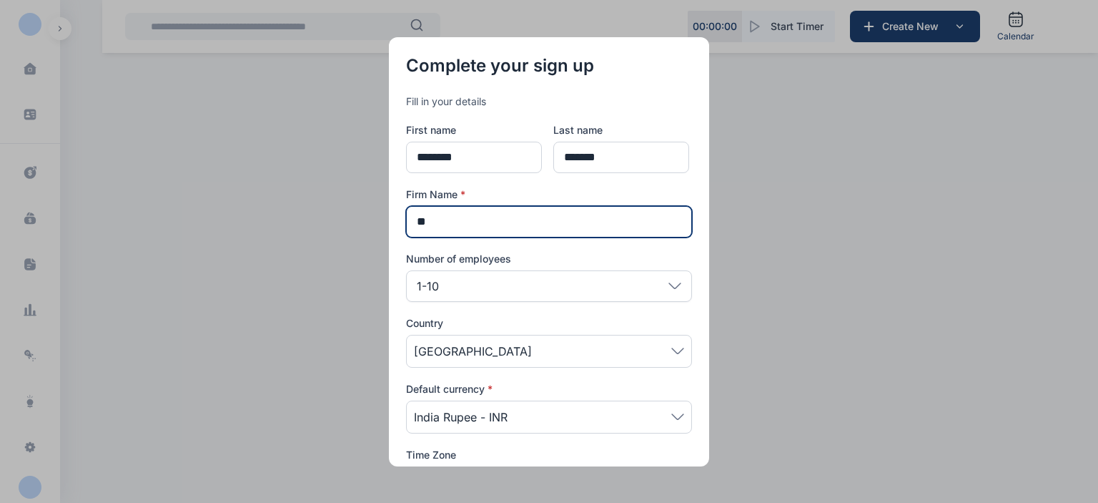
type input "*"
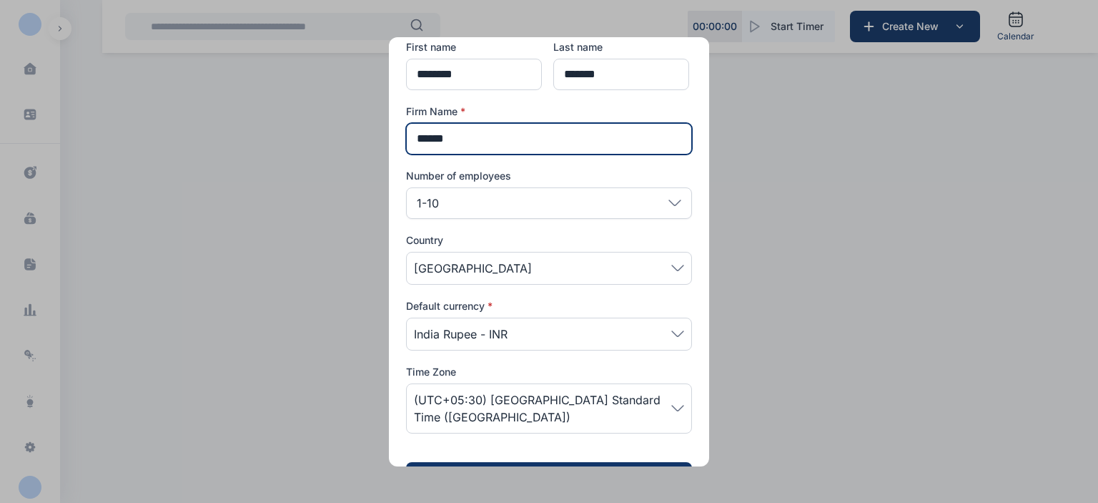
scroll to position [109, 0]
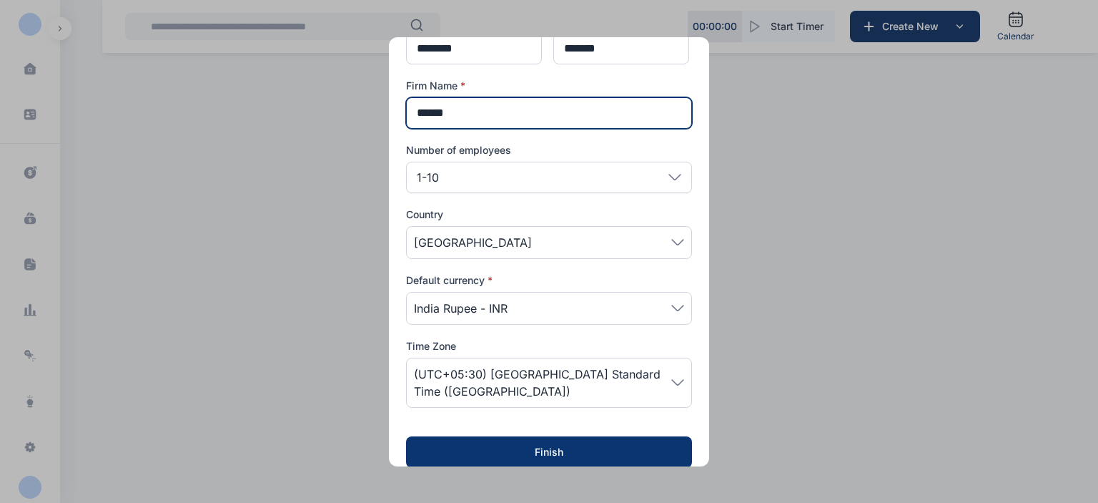
type input "*****"
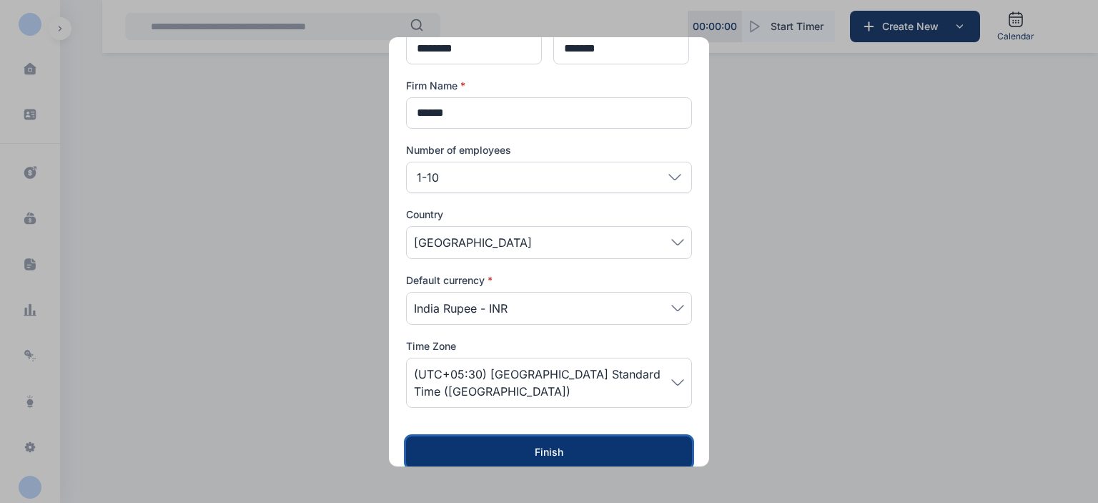
click at [507, 445] on div "Finish" at bounding box center [549, 452] width 240 height 14
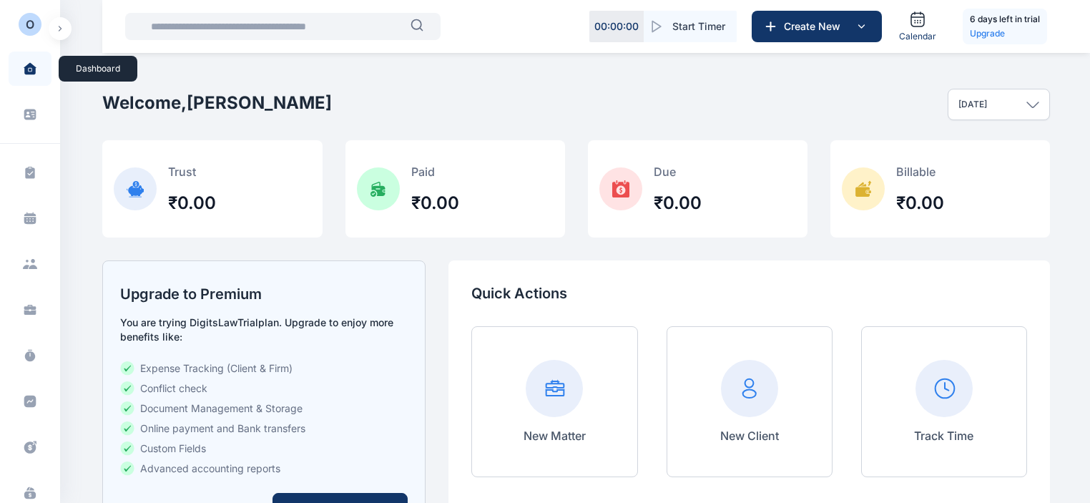
click at [31, 69] on icon at bounding box center [30, 68] width 12 height 11
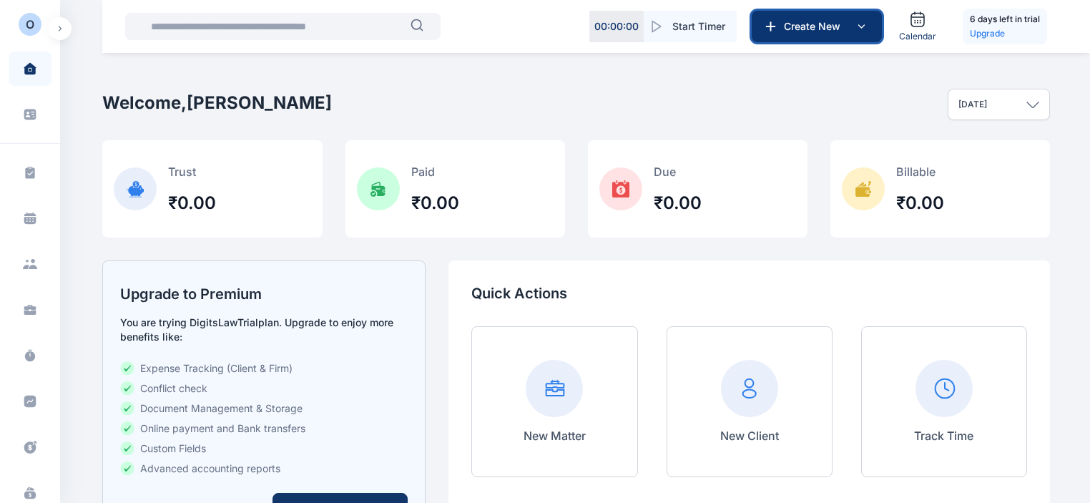
click at [851, 28] on span "Create New" at bounding box center [815, 26] width 74 height 14
click at [708, 108] on div "Welcome, [PERSON_NAME] [DATE] [DATE] This week This month This year All time Cu…" at bounding box center [576, 105] width 948 height 72
click at [244, 28] on input "text" at bounding box center [276, 26] width 268 height 29
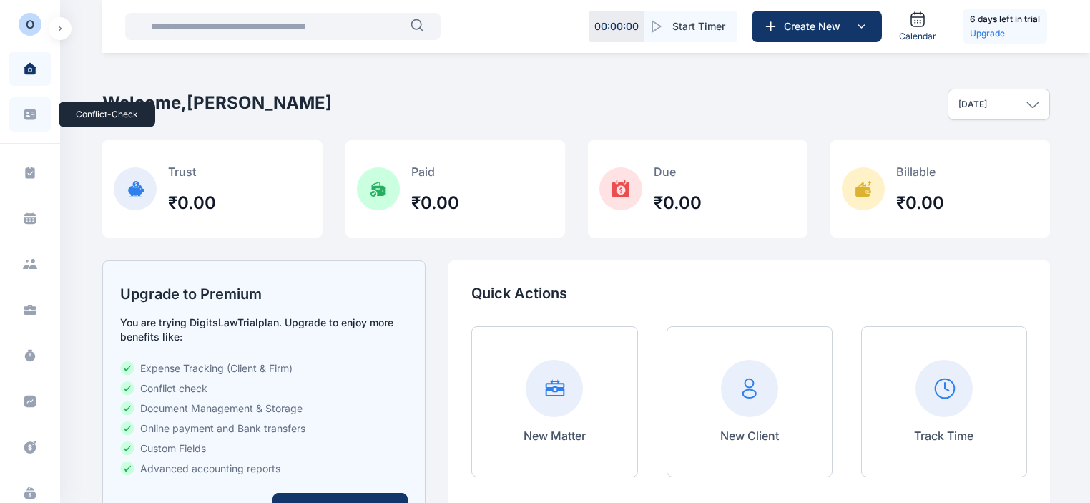
click at [28, 117] on icon at bounding box center [30, 114] width 14 height 14
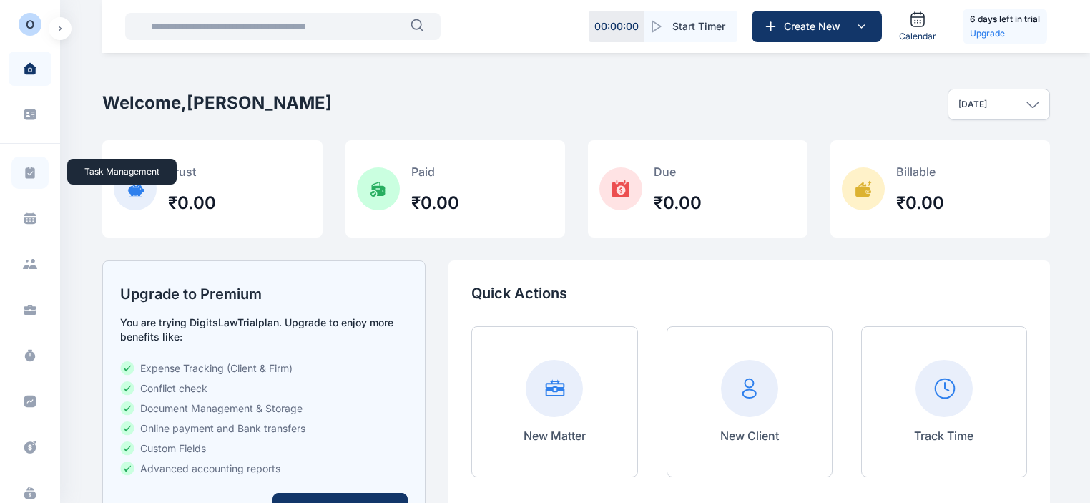
click at [26, 185] on span at bounding box center [29, 173] width 37 height 32
click at [23, 235] on div "Task Management task management Calendar calendar Client clients Matter matter …" at bounding box center [30, 395] width 60 height 504
click at [38, 162] on span at bounding box center [29, 173] width 37 height 32
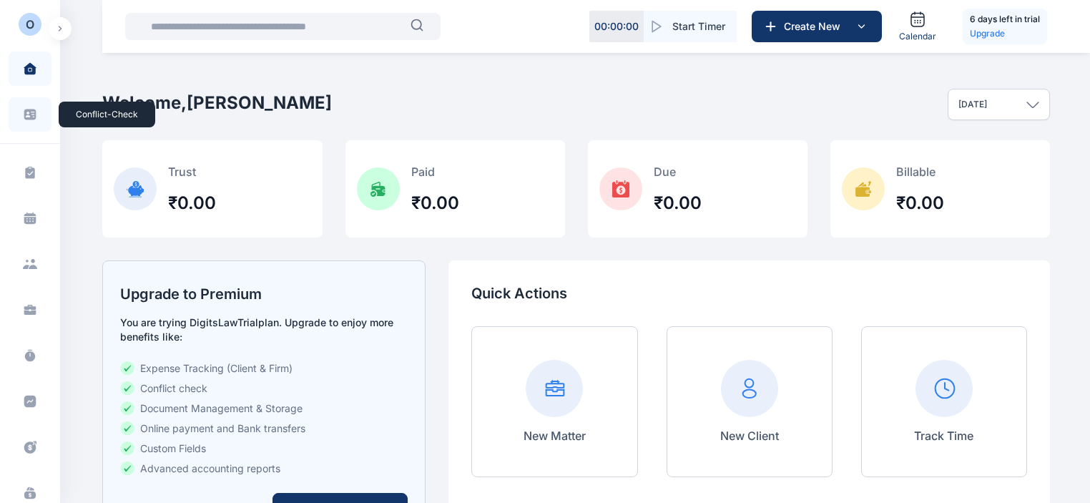
click at [37, 104] on span at bounding box center [29, 114] width 37 height 31
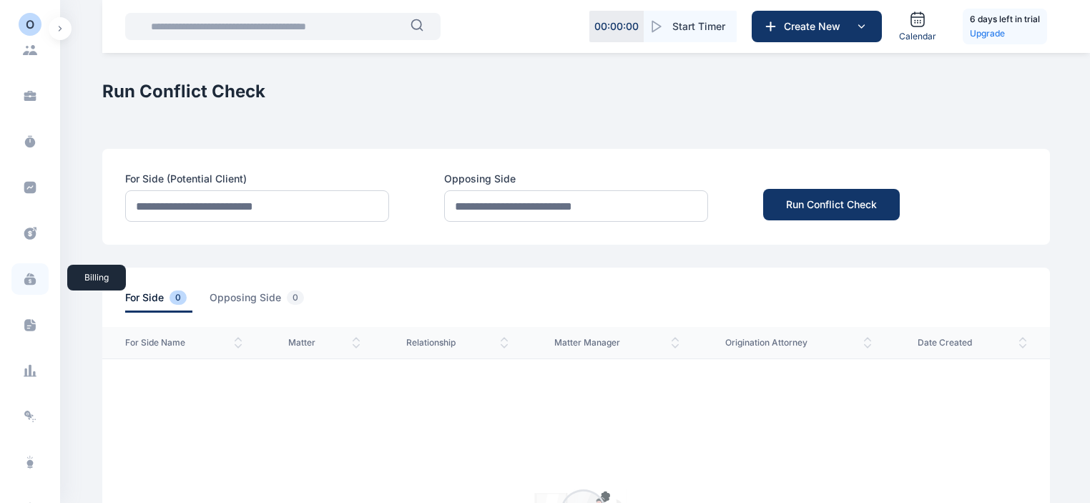
scroll to position [215, 0]
click at [37, 204] on div "Task Management task management Calendar calendar Client clients Matter matter …" at bounding box center [30, 180] width 60 height 504
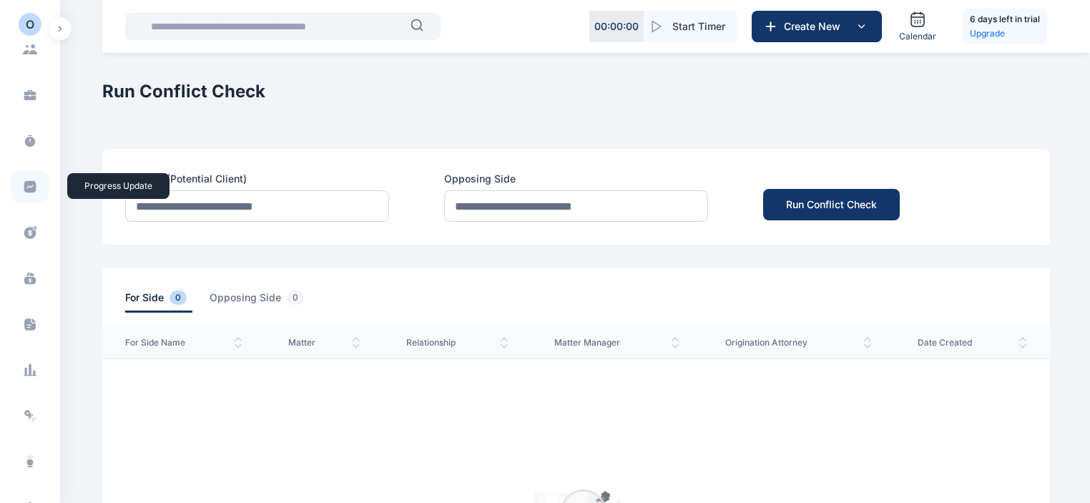
click at [34, 181] on icon at bounding box center [30, 187] width 14 height 14
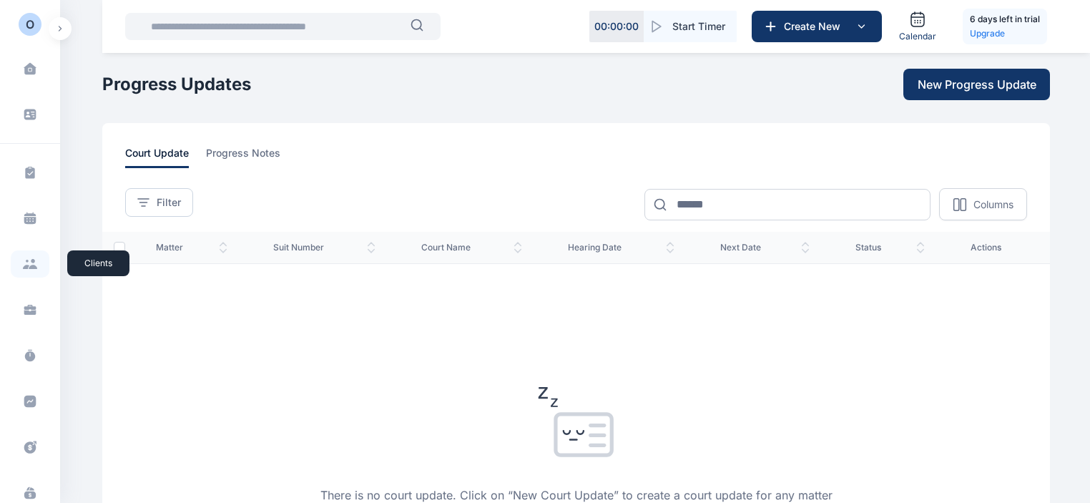
click at [29, 267] on icon at bounding box center [33, 267] width 9 height 4
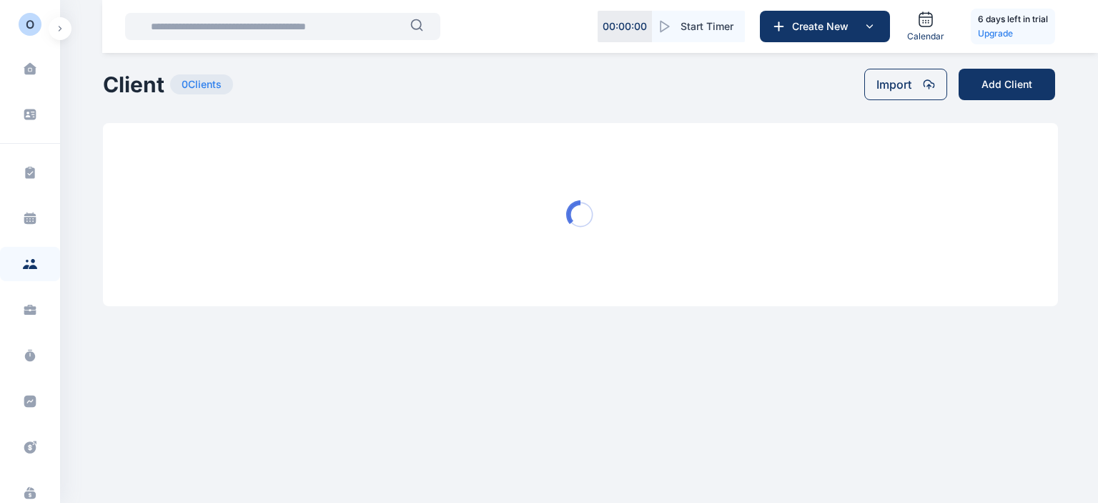
click at [31, 308] on icon at bounding box center [30, 307] width 12 height 5
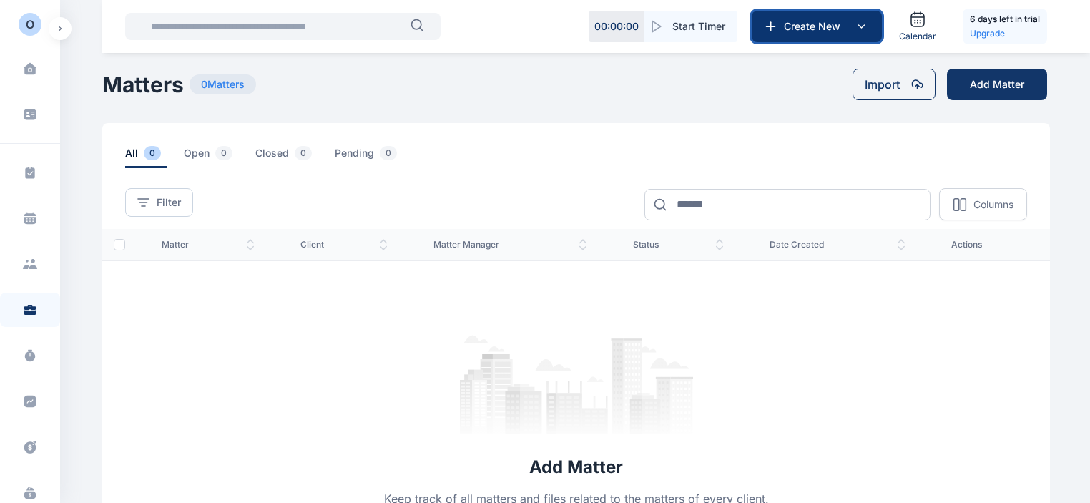
click at [817, 29] on span "Create New" at bounding box center [815, 26] width 74 height 14
click at [217, 23] on input "text" at bounding box center [276, 26] width 268 height 29
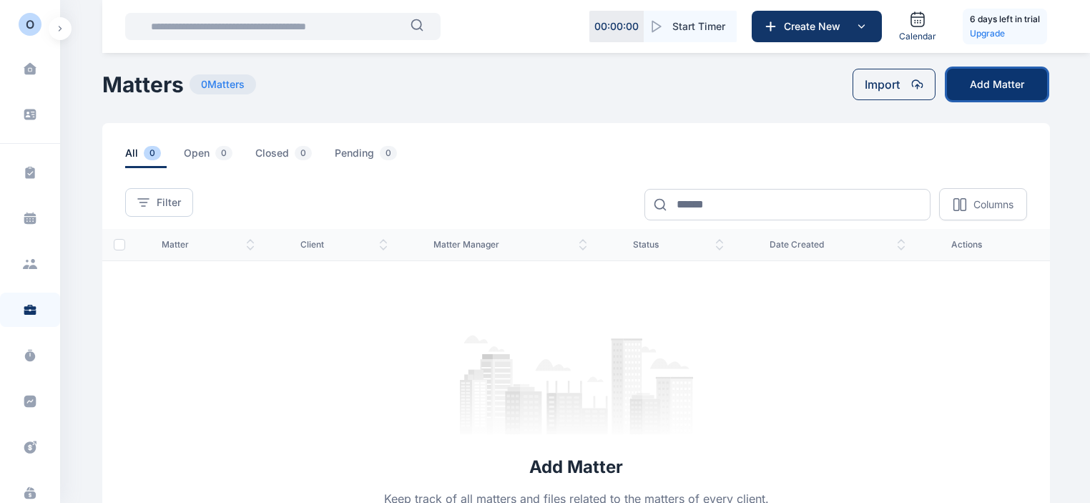
click at [982, 82] on button "Add Matter" at bounding box center [997, 84] width 100 height 31
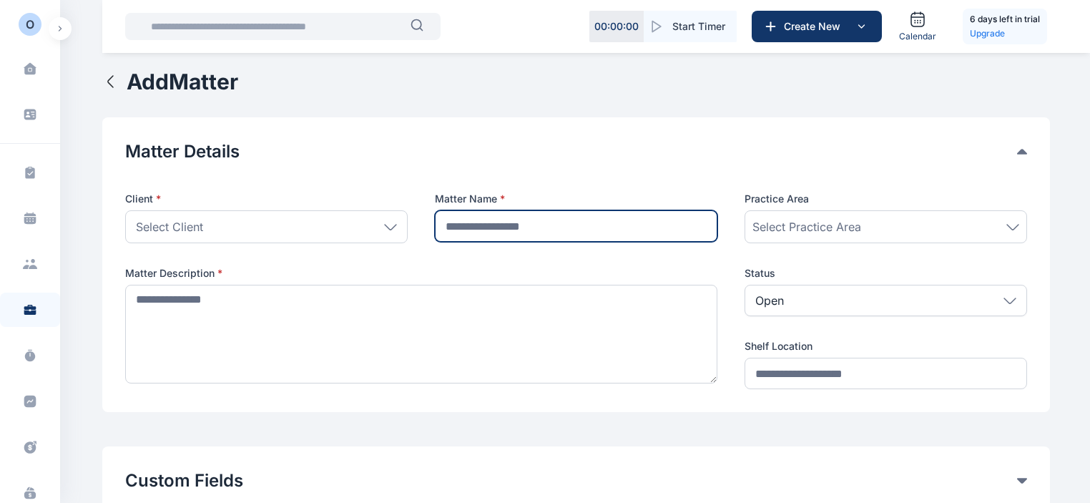
click at [513, 222] on input "text" at bounding box center [576, 225] width 282 height 31
click at [884, 225] on div "Select Practice Area" at bounding box center [885, 226] width 267 height 17
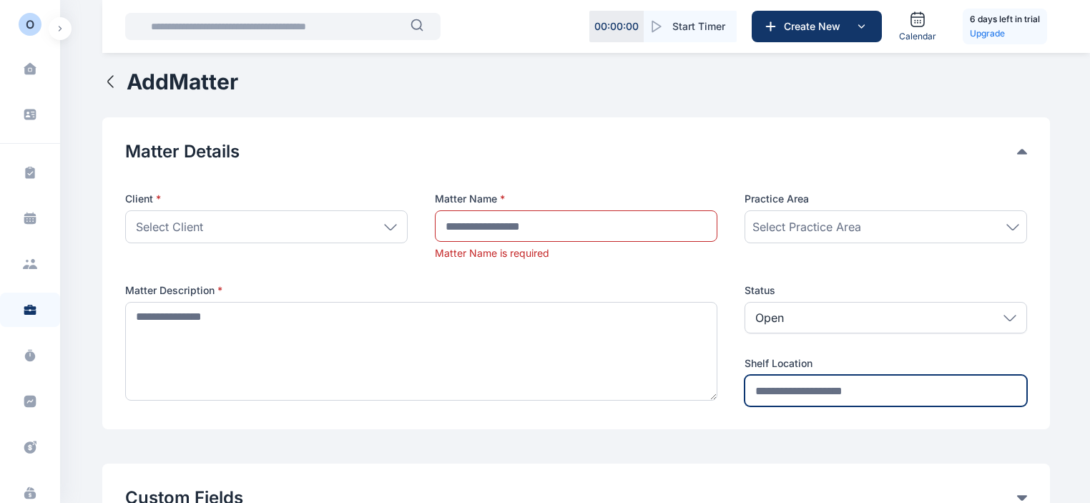
click at [815, 397] on input "text" at bounding box center [885, 390] width 282 height 31
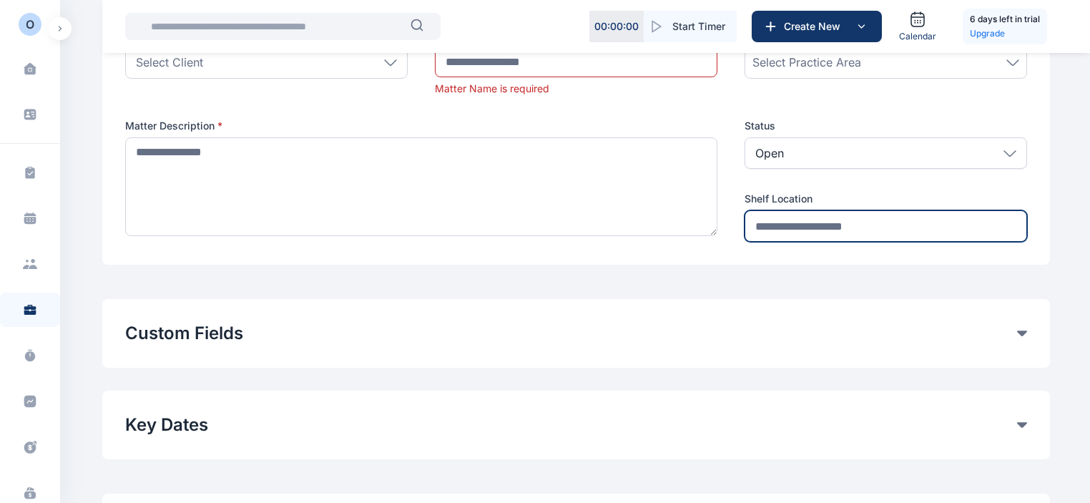
scroll to position [72, 0]
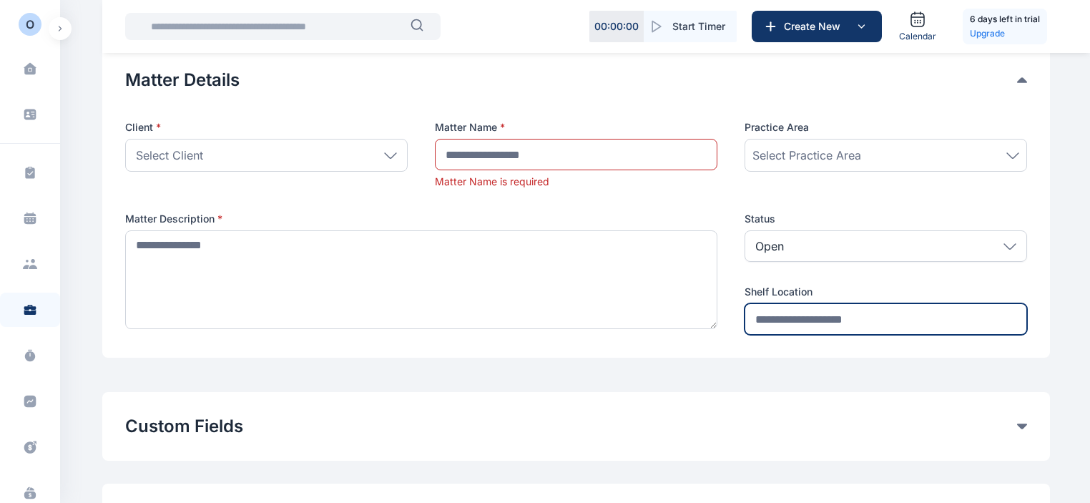
click at [798, 315] on input "text" at bounding box center [885, 318] width 282 height 31
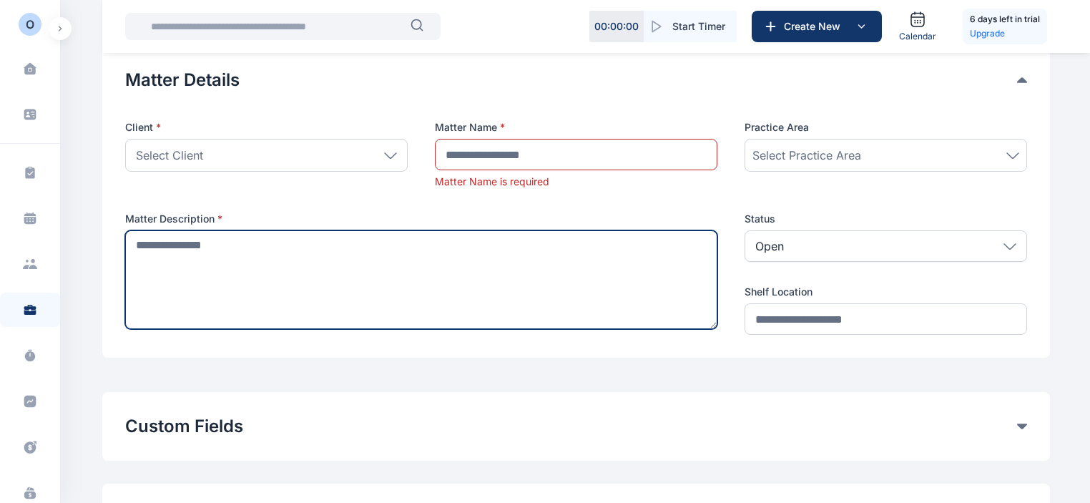
click at [361, 280] on textarea at bounding box center [421, 279] width 592 height 99
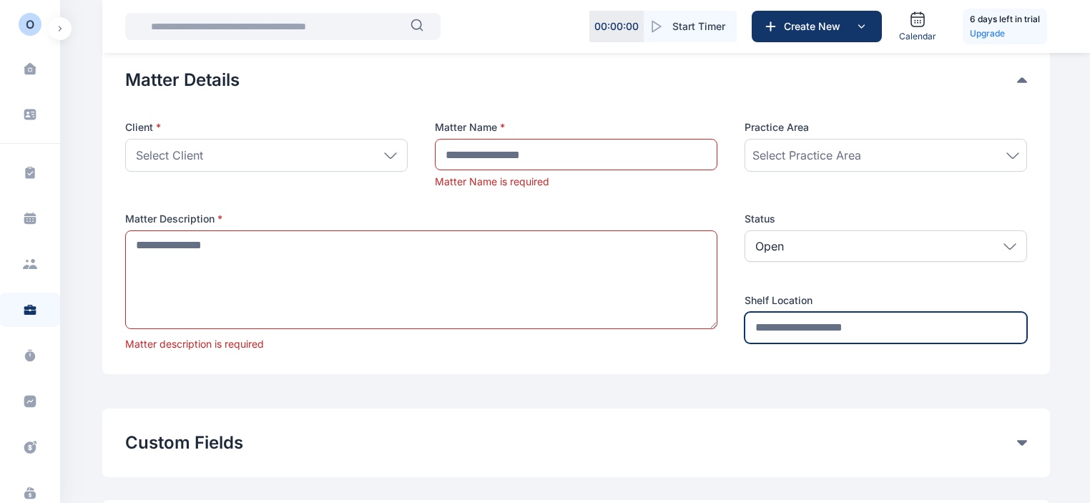
click at [818, 313] on input "text" at bounding box center [885, 327] width 282 height 31
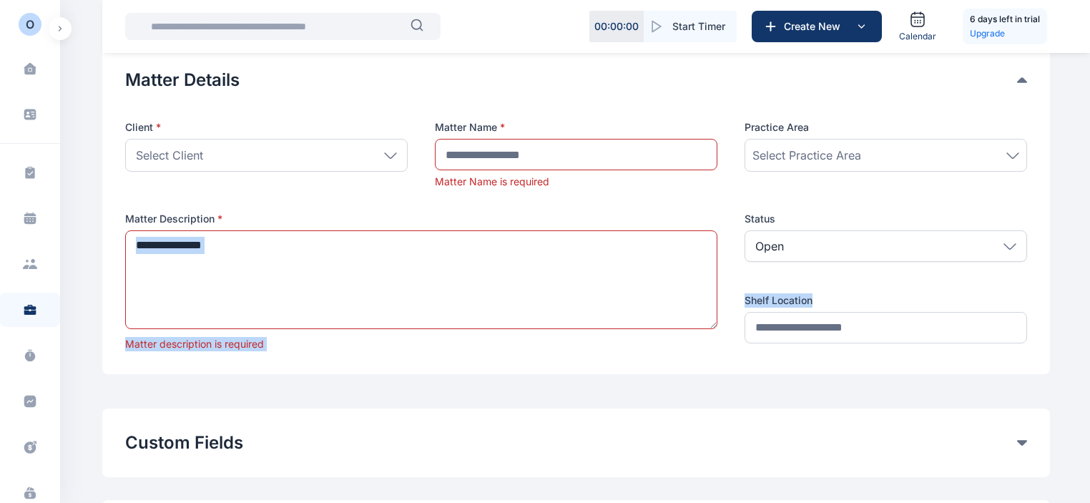
drag, startPoint x: 815, startPoint y: 300, endPoint x: 726, endPoint y: 285, distance: 90.5
click at [726, 287] on div "Client * Select Client Individual Company Add New Client Matter Name * Matter N…" at bounding box center [576, 235] width 902 height 231
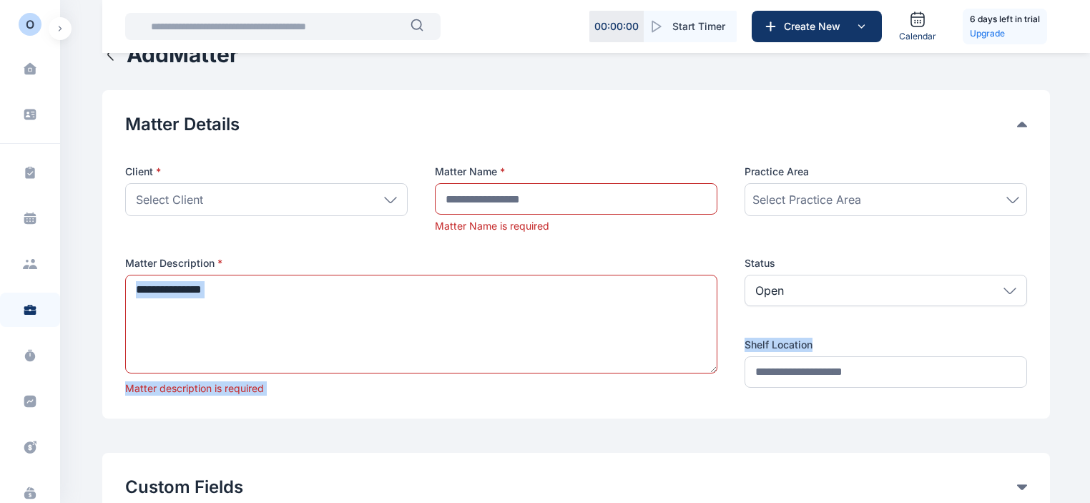
scroll to position [0, 0]
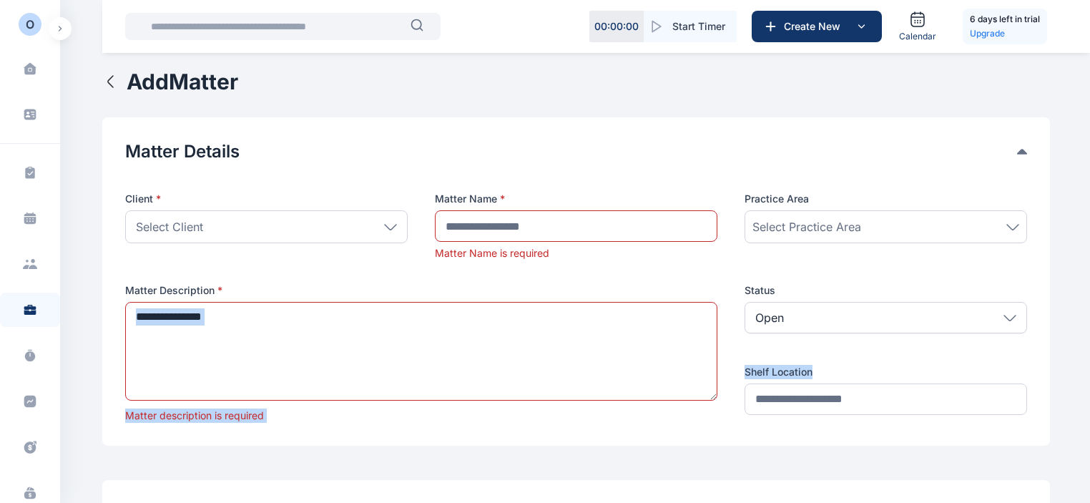
click at [112, 79] on icon "button" at bounding box center [110, 81] width 17 height 17
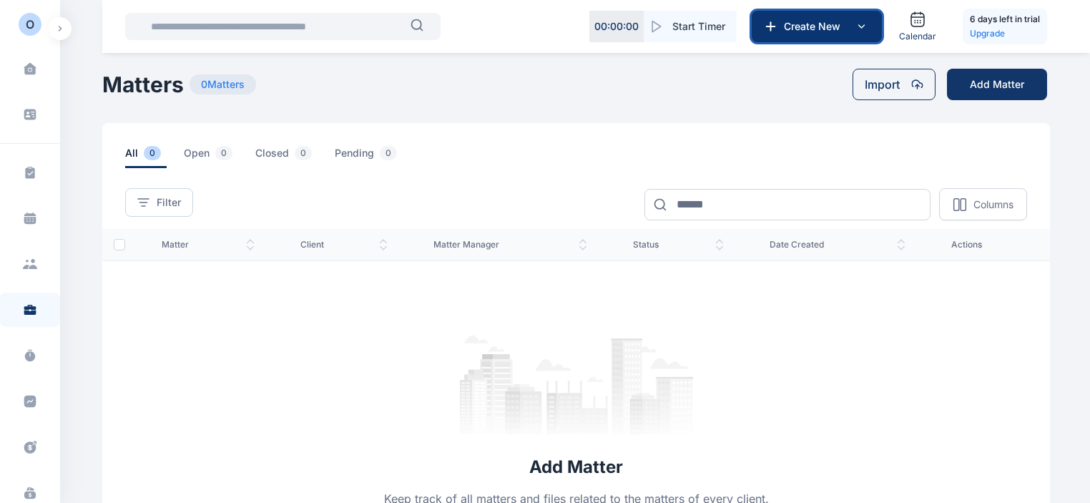
click at [832, 26] on span "Create New" at bounding box center [815, 26] width 74 height 14
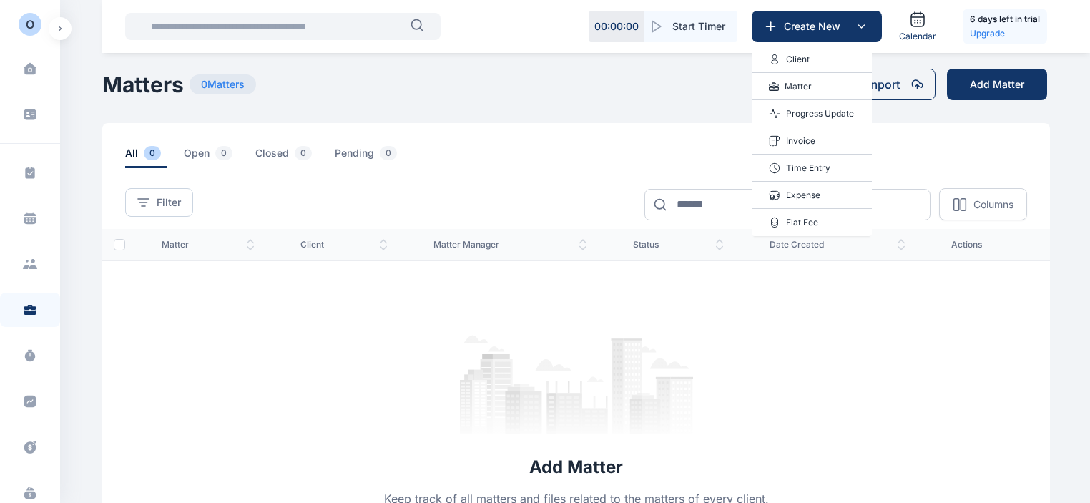
click at [801, 86] on p "Matter" at bounding box center [798, 86] width 27 height 14
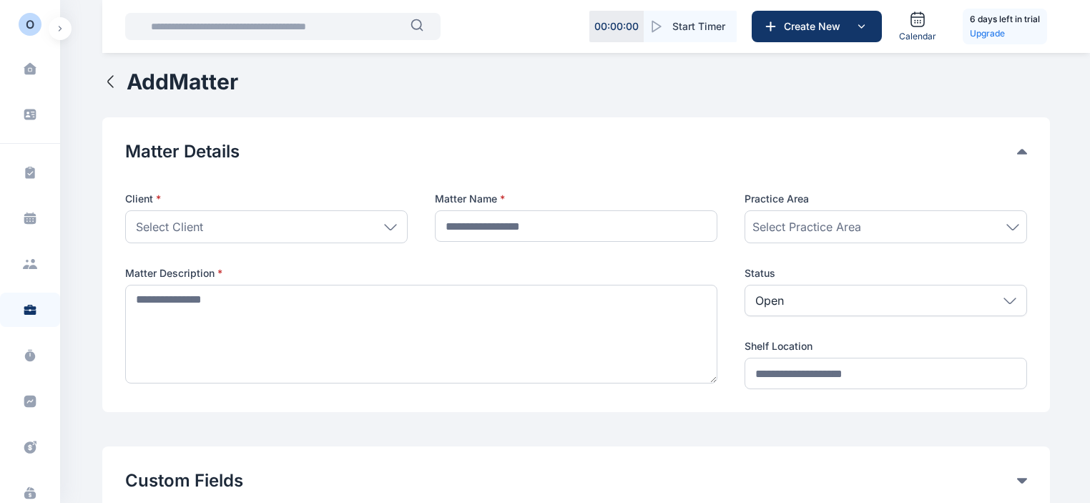
click at [287, 240] on div "Select Client" at bounding box center [266, 226] width 282 height 33
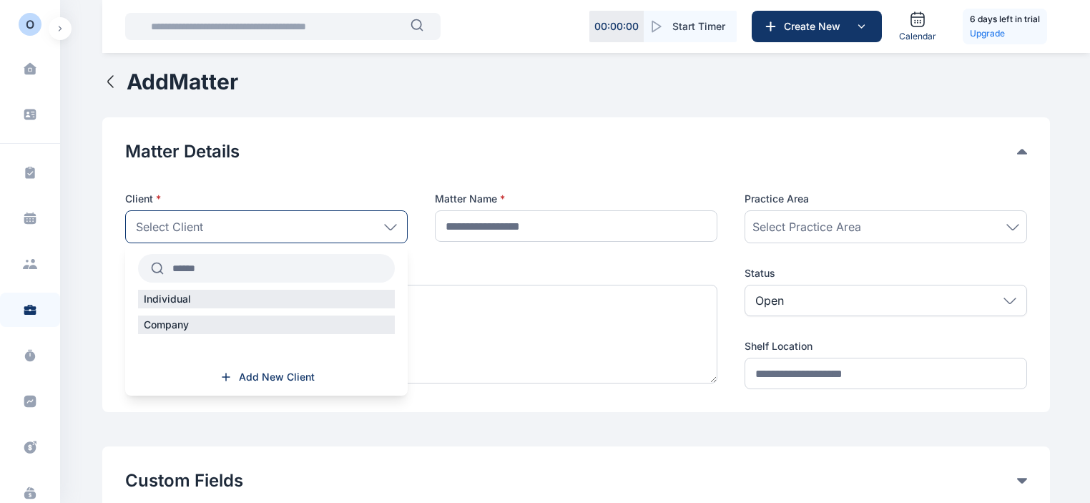
click at [266, 304] on div "Individual" at bounding box center [266, 299] width 257 height 19
click at [261, 303] on div "Individual" at bounding box center [266, 299] width 257 height 19
click at [260, 302] on div "Individual" at bounding box center [266, 299] width 257 height 19
click at [164, 296] on p "Individual" at bounding box center [167, 299] width 59 height 14
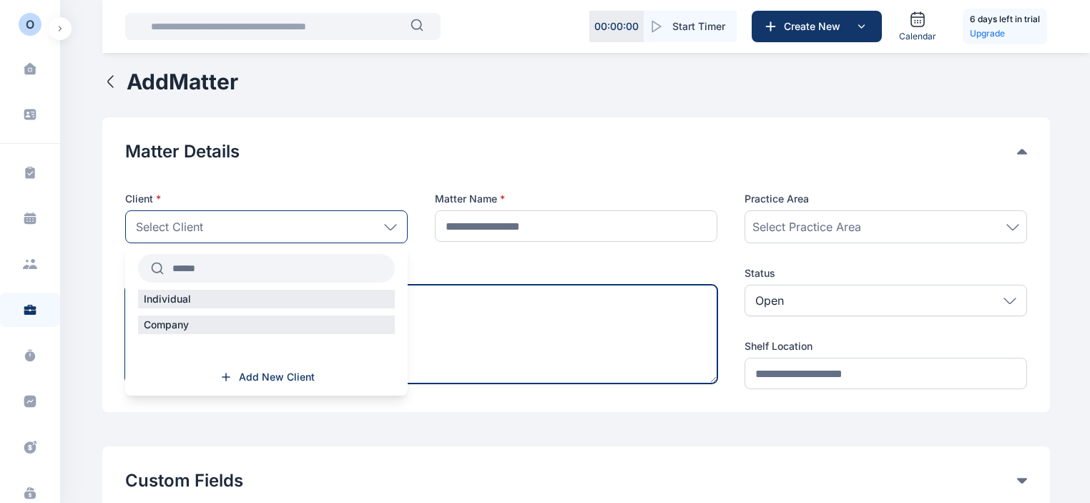
click at [488, 302] on textarea at bounding box center [421, 334] width 592 height 99
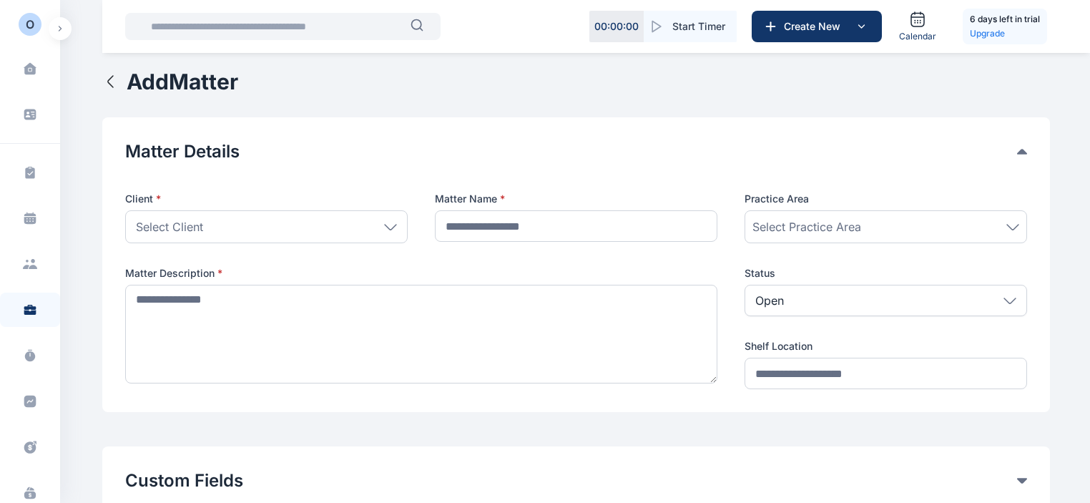
click at [383, 239] on div "Select Client" at bounding box center [266, 226] width 282 height 33
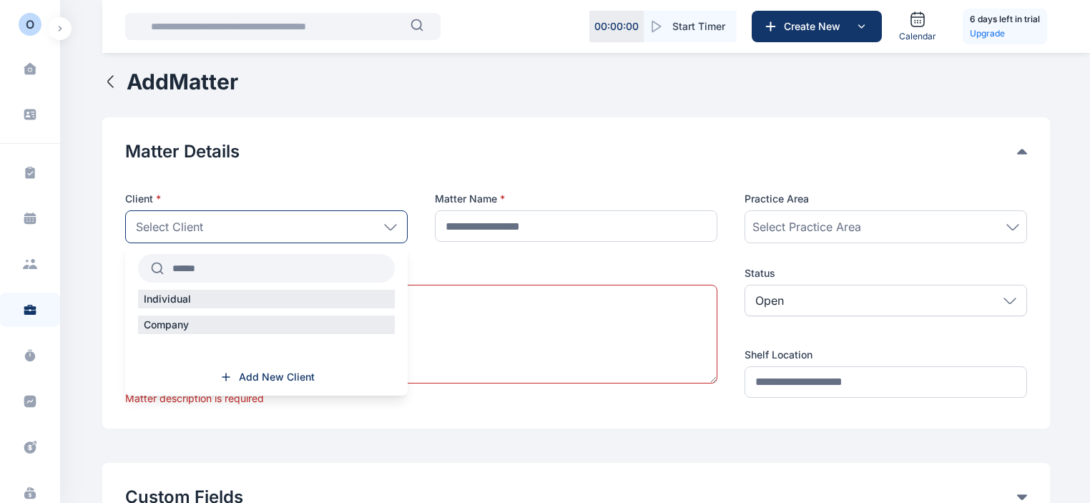
click at [183, 300] on p "Individual" at bounding box center [167, 299] width 59 height 14
click at [197, 274] on input "text" at bounding box center [279, 268] width 231 height 26
type input "**********"
click at [180, 306] on div "Individual" at bounding box center [266, 299] width 257 height 19
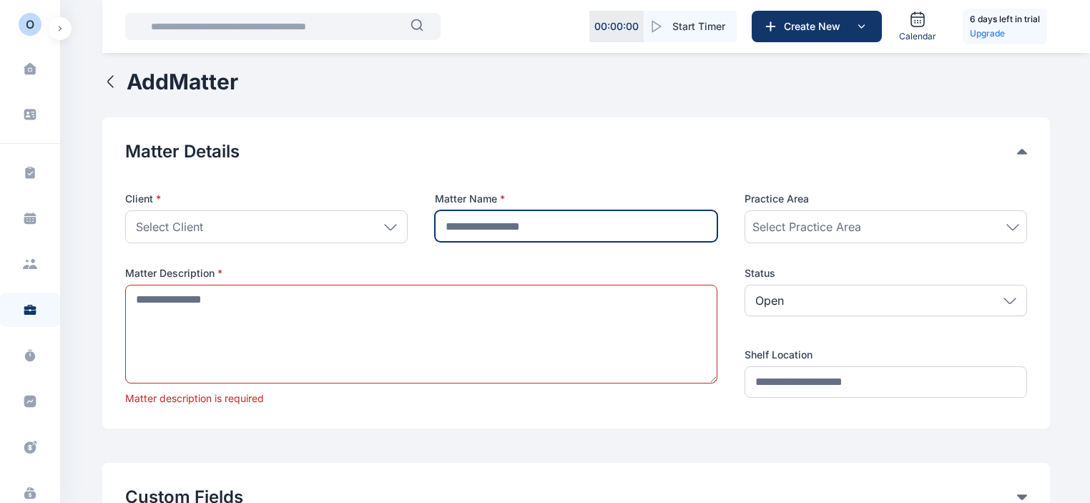
click at [516, 240] on input "text" at bounding box center [576, 225] width 282 height 31
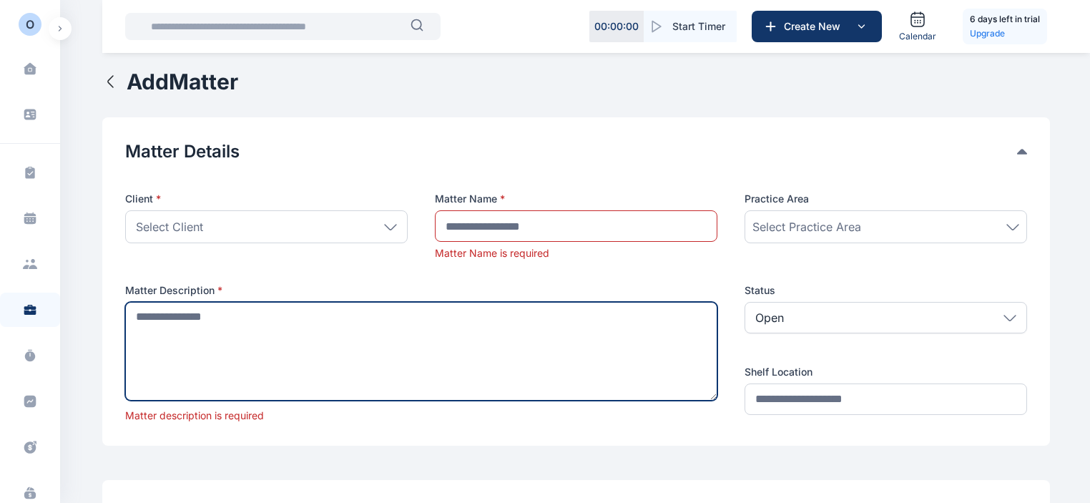
click at [269, 303] on textarea at bounding box center [421, 351] width 592 height 99
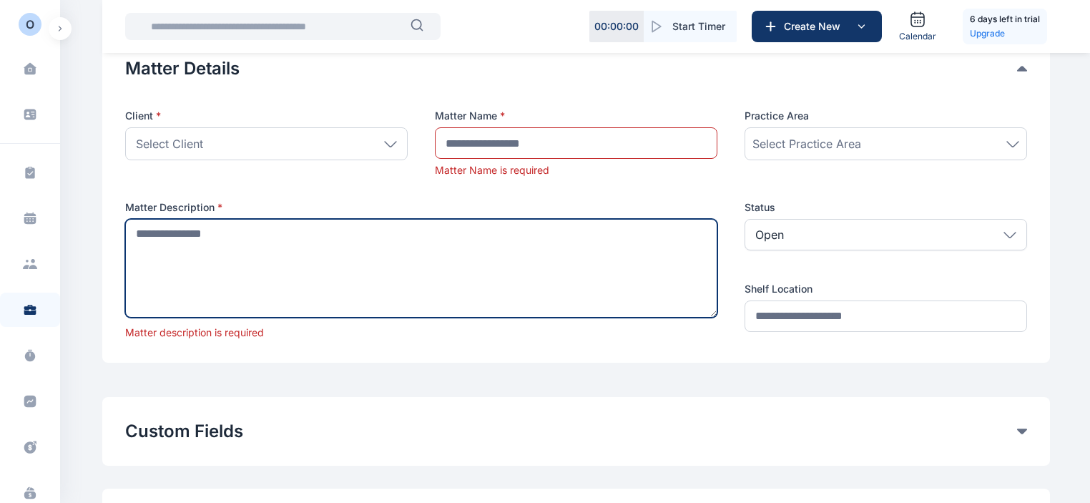
scroll to position [143, 0]
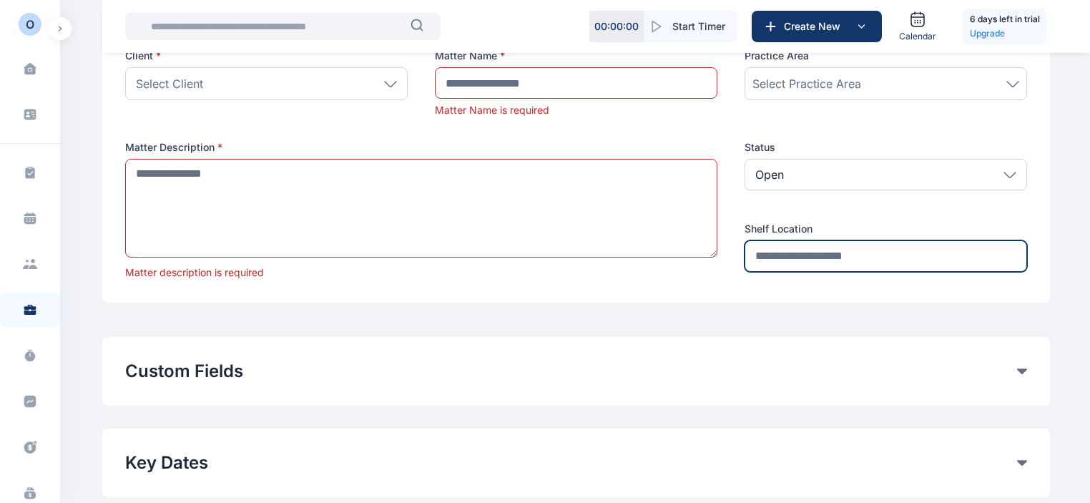
click at [875, 257] on input "text" at bounding box center [885, 255] width 282 height 31
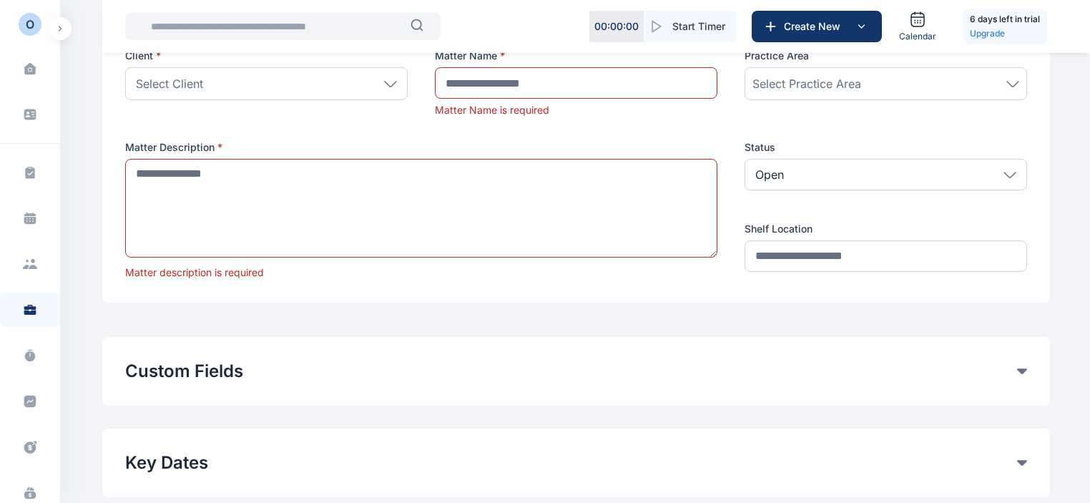
click at [949, 167] on div "Open" at bounding box center [885, 174] width 282 height 31
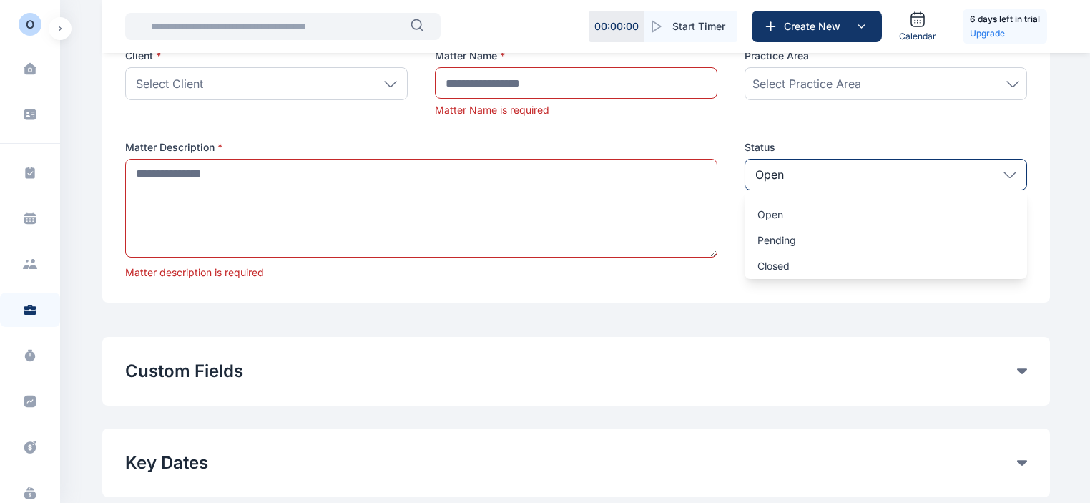
drag, startPoint x: 687, startPoint y: 274, endPoint x: 403, endPoint y: 323, distance: 287.3
click at [687, 274] on div "Matter description is required" at bounding box center [421, 272] width 592 height 14
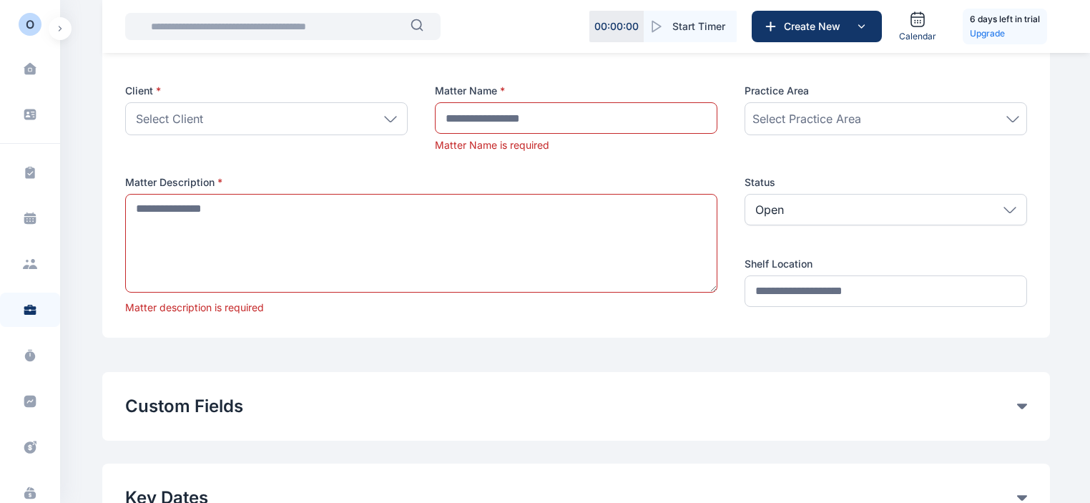
scroll to position [0, 0]
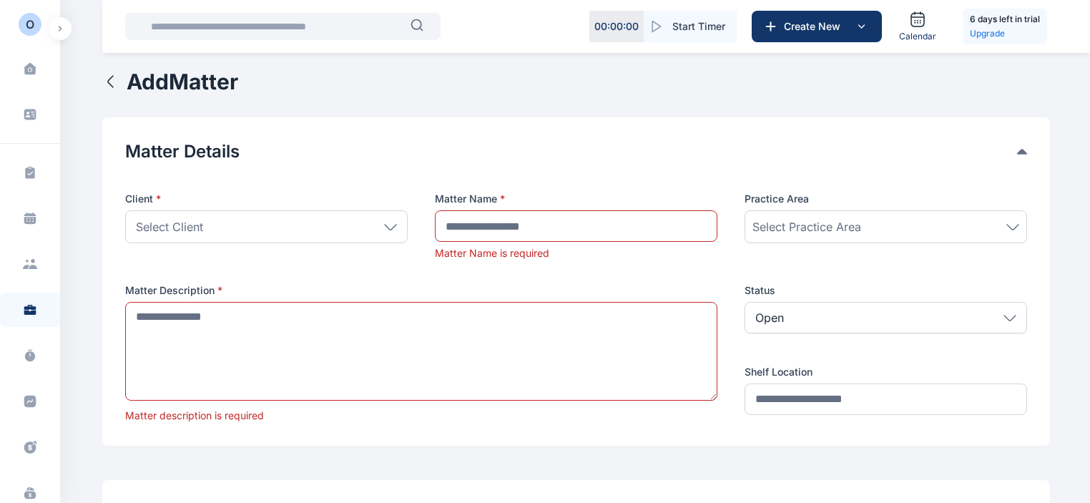
click at [632, 128] on div "**********" at bounding box center [576, 281] width 948 height 328
